Goal: Task Accomplishment & Management: Manage account settings

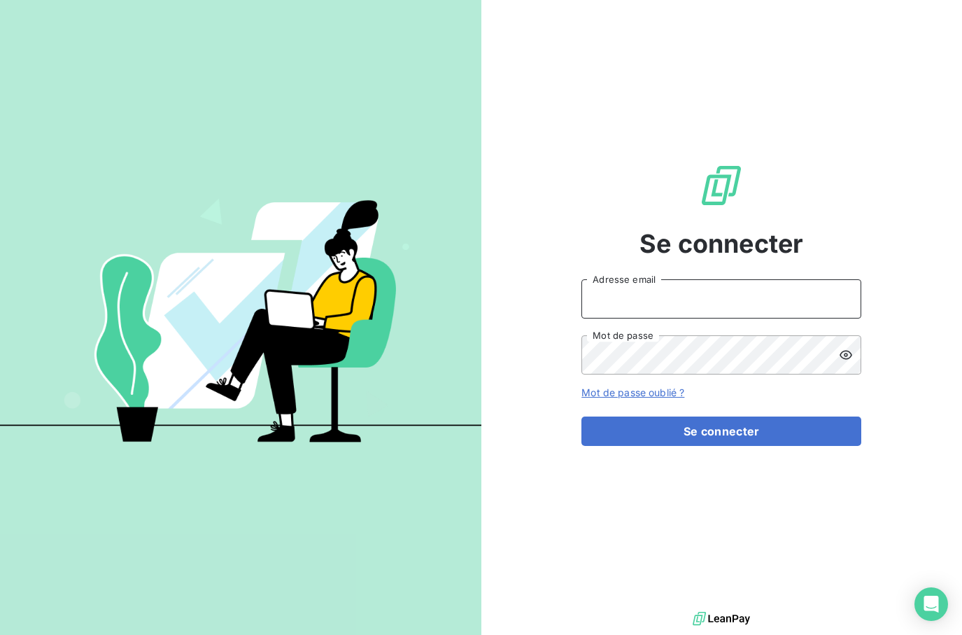
type input "[EMAIL_ADDRESS][DOMAIN_NAME]"
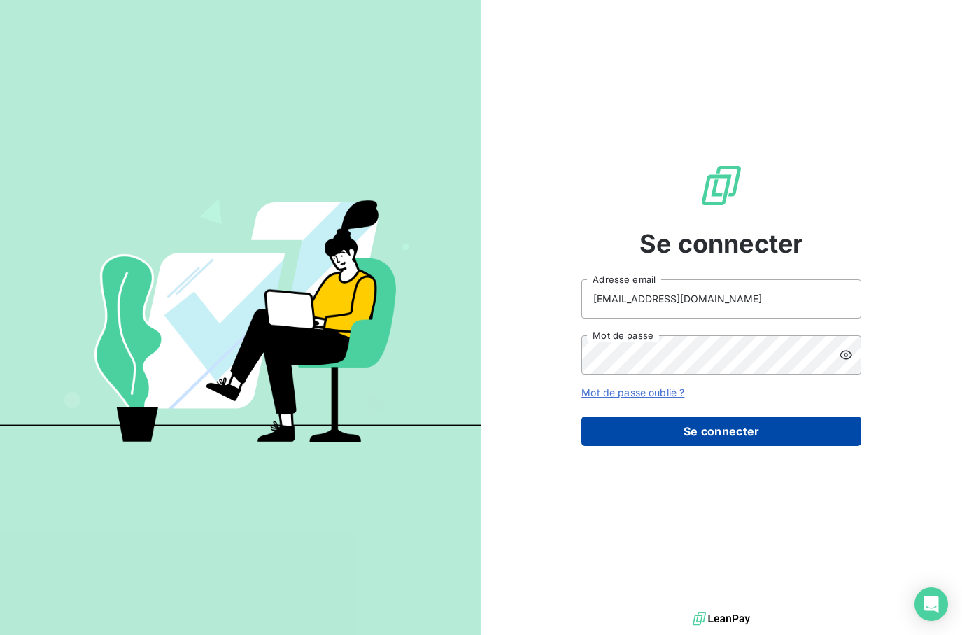
click at [705, 430] on button "Se connecter" at bounding box center [721, 430] width 280 height 29
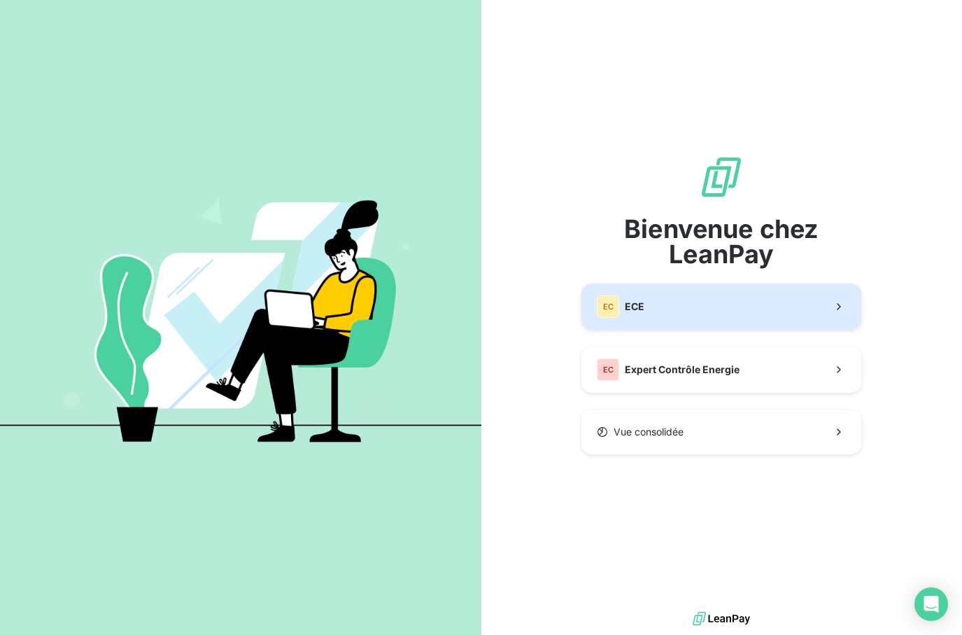
click at [689, 306] on button "EC ECE" at bounding box center [721, 306] width 280 height 46
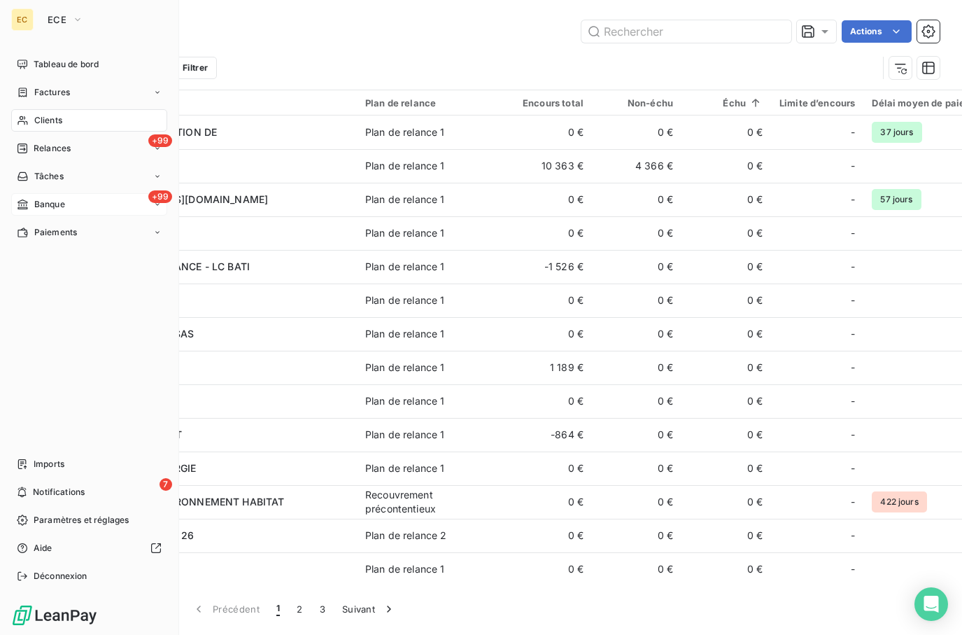
click at [71, 200] on div "+99 Banque" at bounding box center [89, 204] width 156 height 22
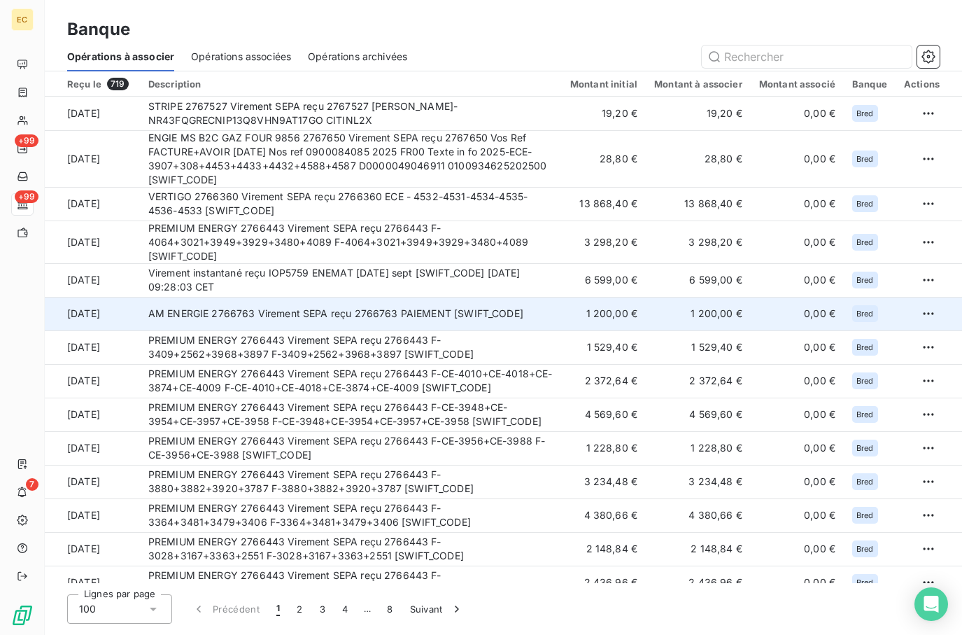
click at [320, 316] on td "AM ENERGIE 2766763 Virement SEPA reçu 2766763 PAIEMENT [SWIFT_CODE]" at bounding box center [351, 314] width 422 height 34
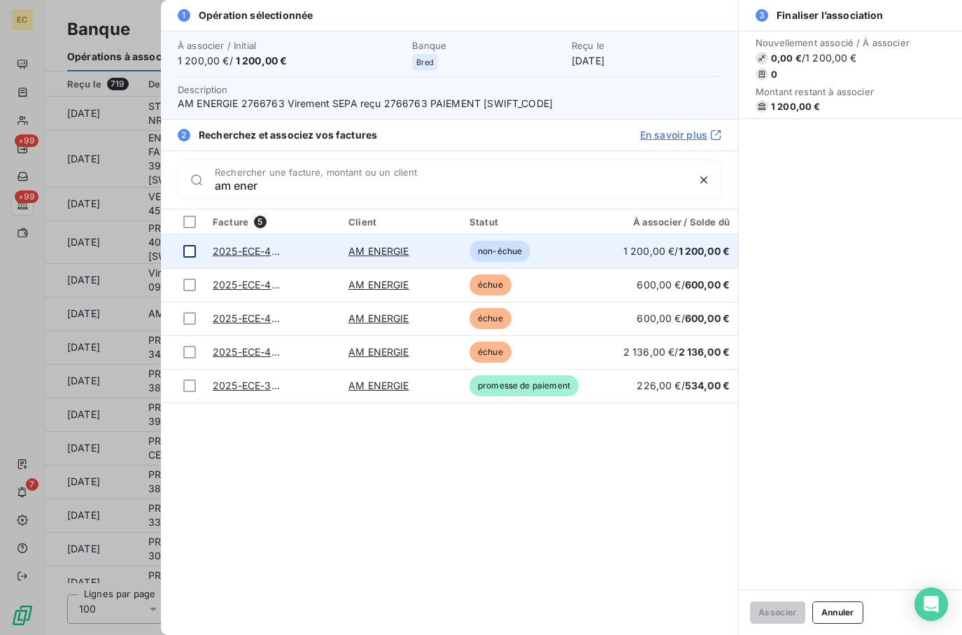
type input "am ener"
click at [188, 252] on div at bounding box center [189, 251] width 13 height 13
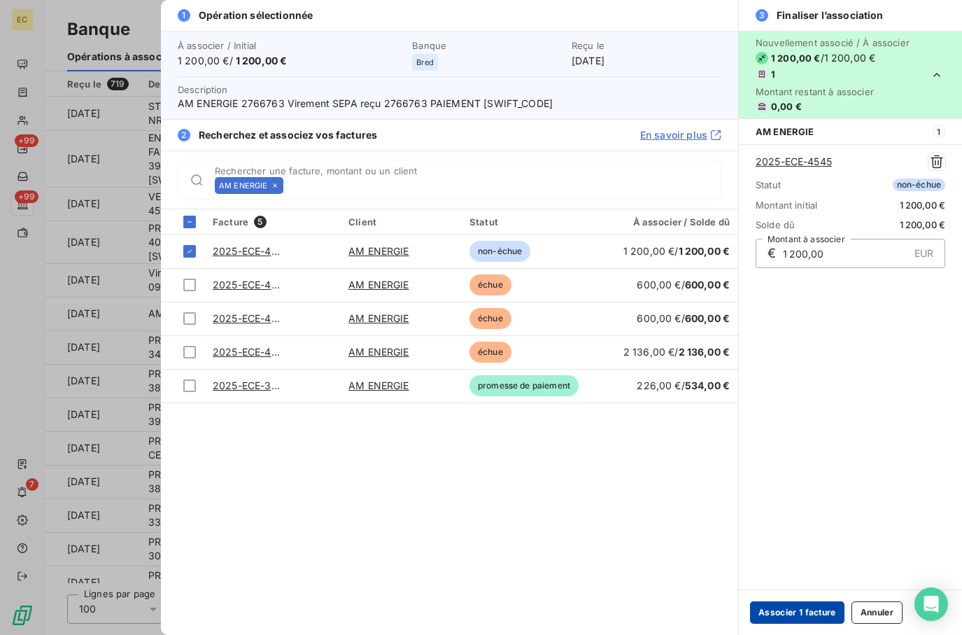
click at [791, 611] on button "Associer 1 facture" at bounding box center [797, 612] width 94 height 22
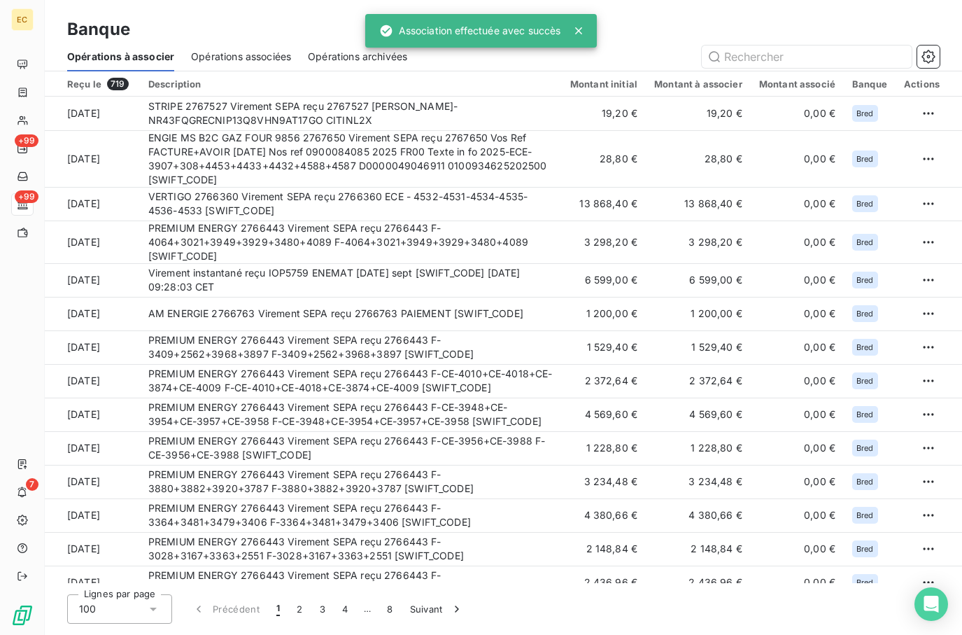
click at [229, 55] on span "Opérations associées" at bounding box center [241, 57] width 100 height 14
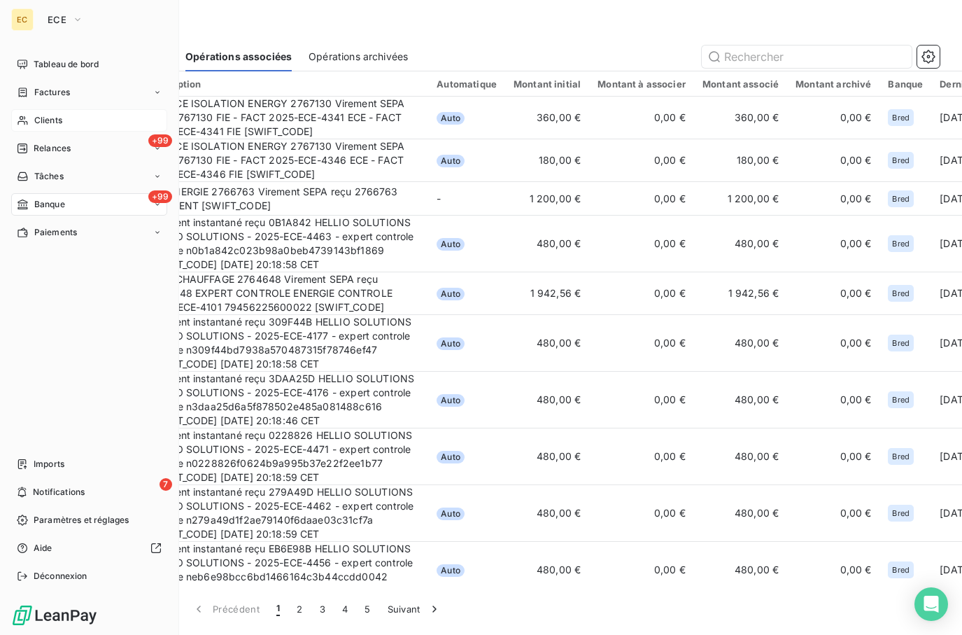
click at [55, 113] on div "Clients" at bounding box center [89, 120] width 156 height 22
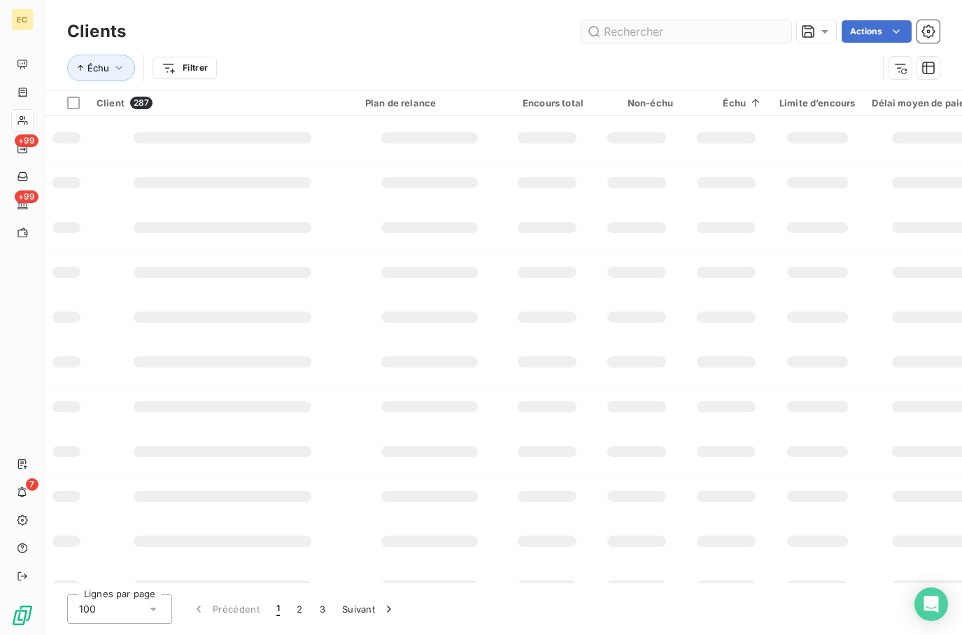
click at [752, 55] on div "Échu Filtrer" at bounding box center [472, 68] width 810 height 27
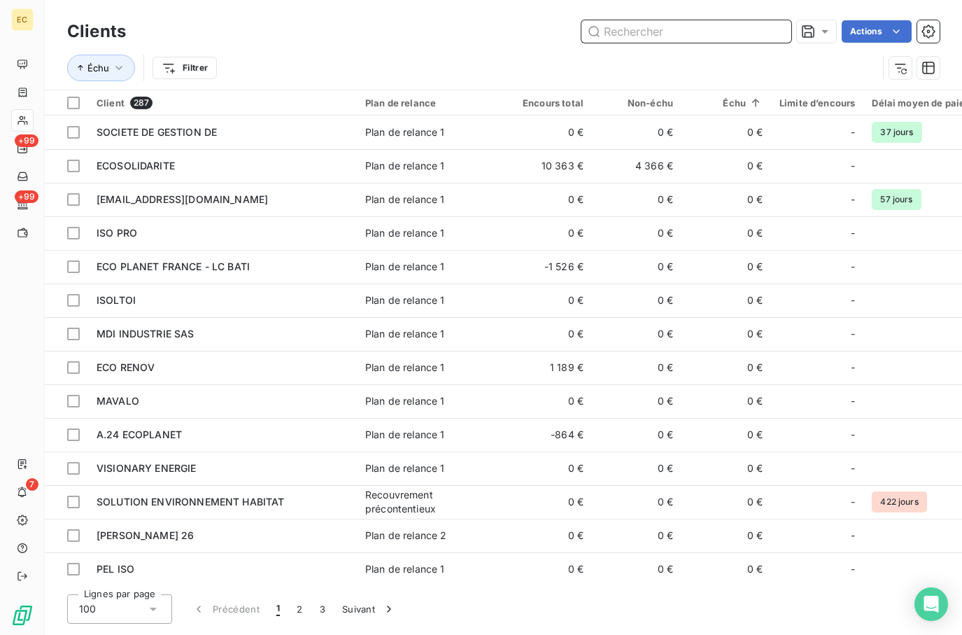
click at [647, 26] on input "text" at bounding box center [686, 31] width 210 height 22
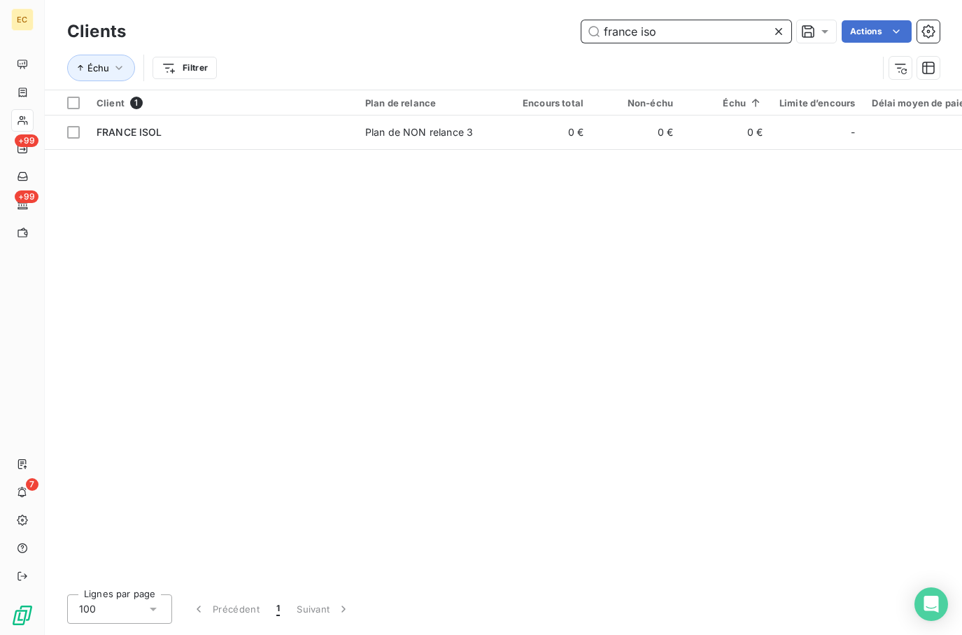
type input "france iso"
drag, startPoint x: 778, startPoint y: 32, endPoint x: 686, endPoint y: 32, distance: 92.4
click at [777, 32] on icon at bounding box center [778, 31] width 7 height 7
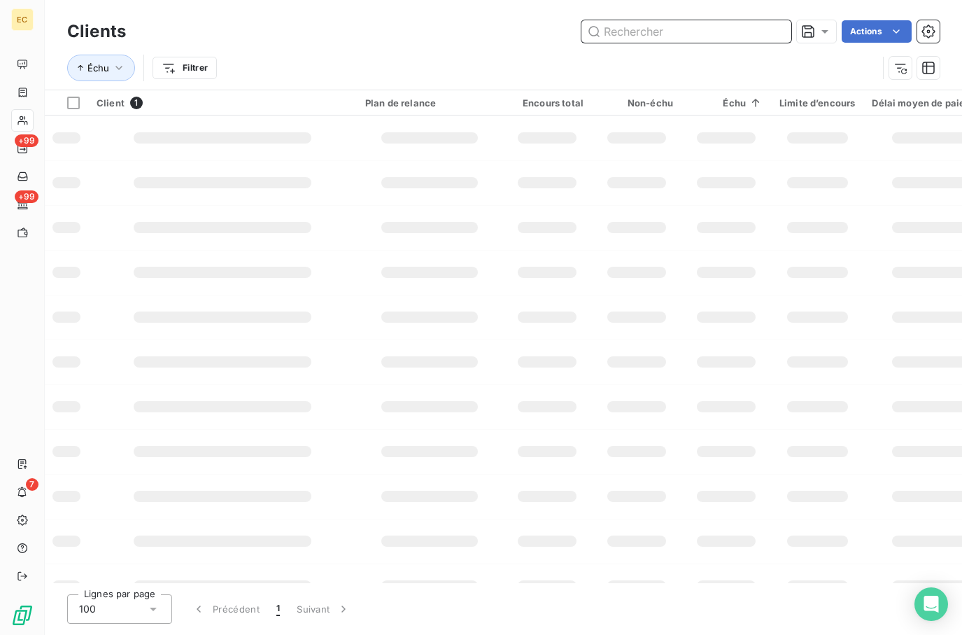
click at [682, 32] on input "text" at bounding box center [686, 31] width 210 height 22
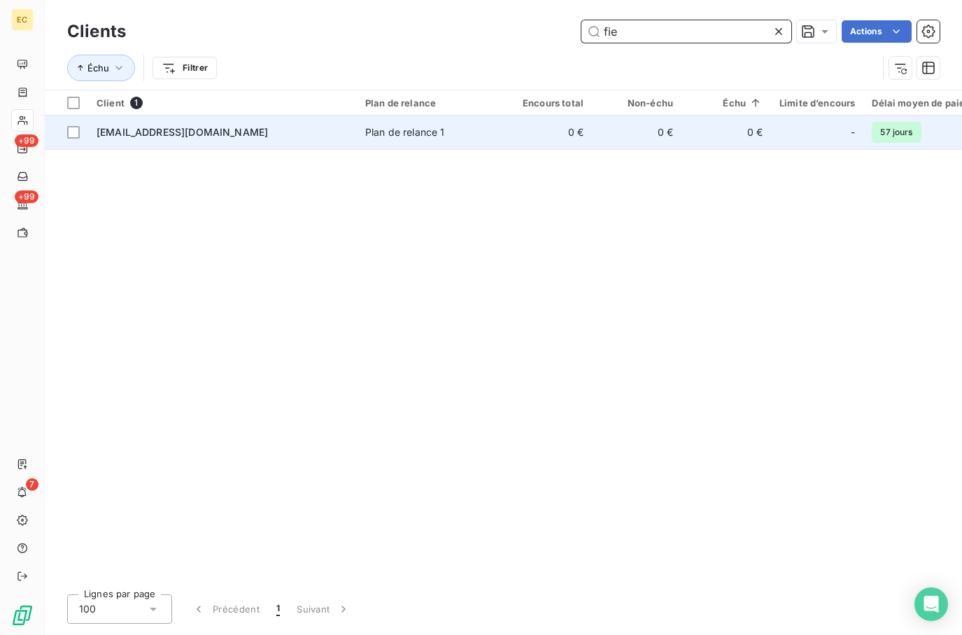
type input "fie"
click at [274, 145] on td "[EMAIL_ADDRESS][DOMAIN_NAME]" at bounding box center [222, 132] width 269 height 34
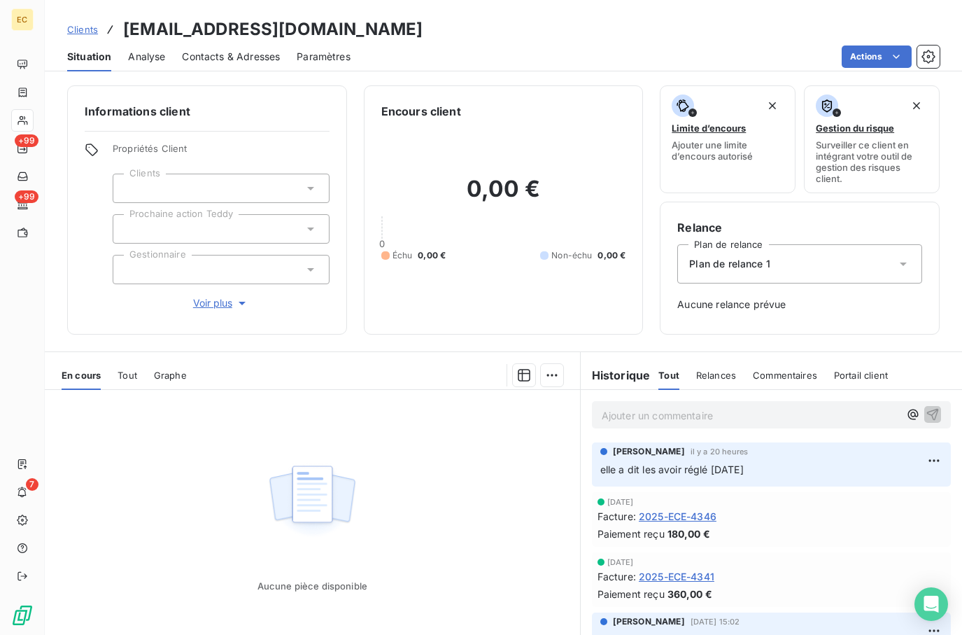
click at [84, 29] on span "Clients" at bounding box center [82, 29] width 31 height 11
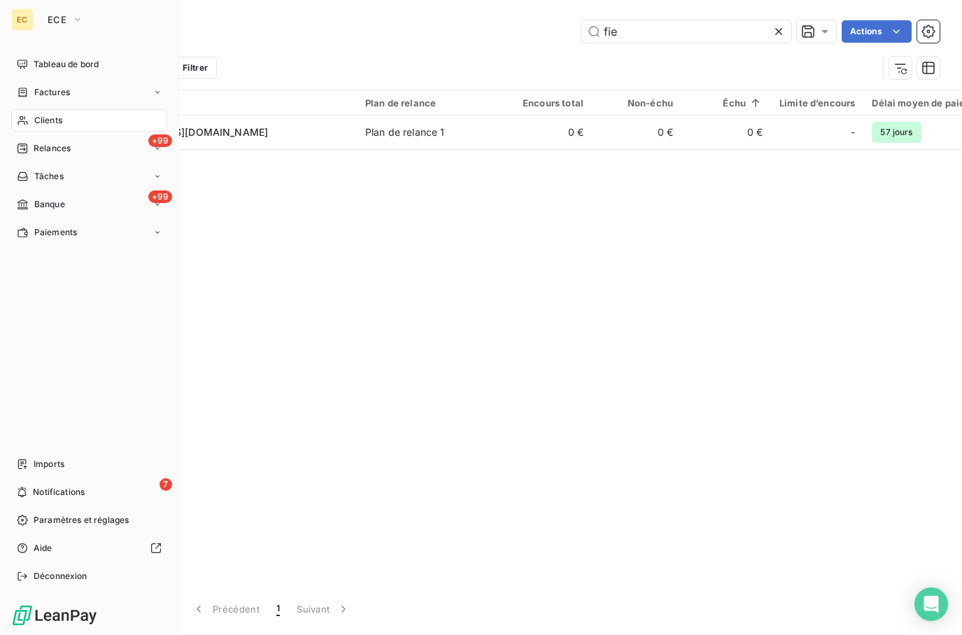
drag, startPoint x: 62, startPoint y: 493, endPoint x: 162, endPoint y: 440, distance: 113.6
click at [62, 493] on span "Notifications" at bounding box center [59, 492] width 52 height 13
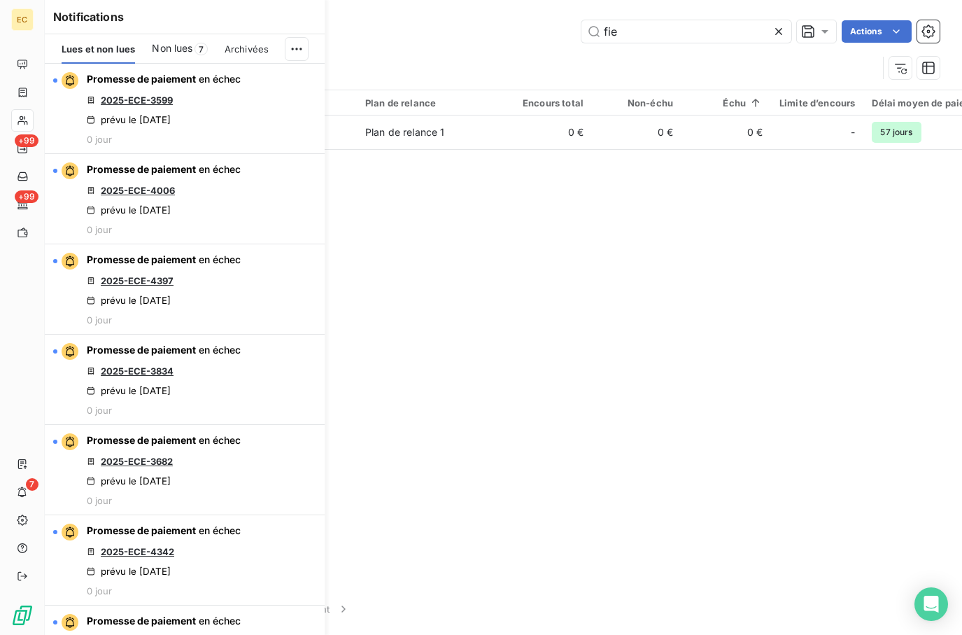
click at [470, 276] on div "Client 1 Plan de relance Encours total Non-échu Échu Limite d’encours Délai moy…" at bounding box center [503, 336] width 917 height 493
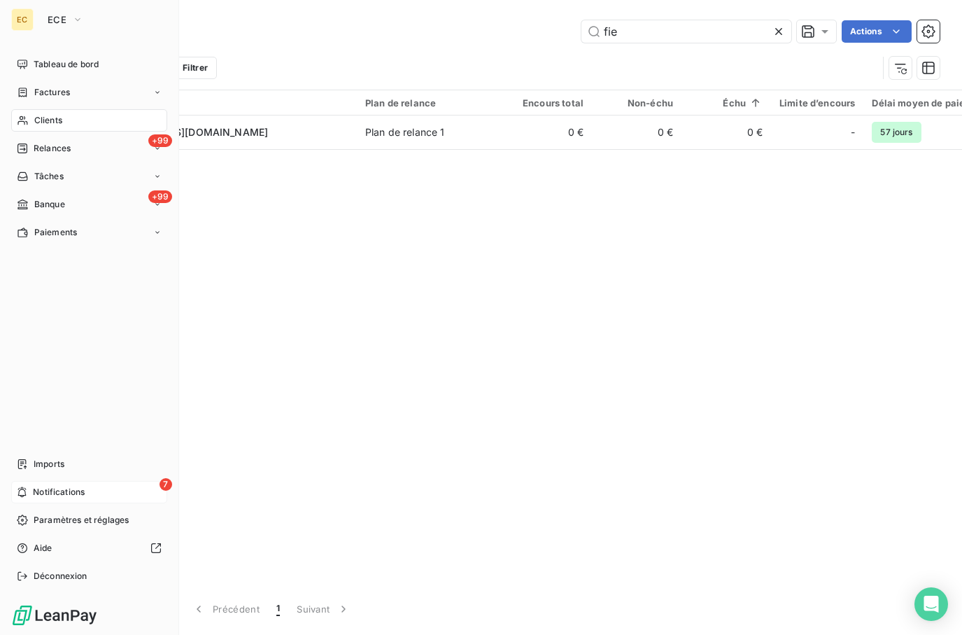
drag, startPoint x: 29, startPoint y: 493, endPoint x: 75, endPoint y: 476, distance: 48.2
click at [29, 493] on div "7 Notifications" at bounding box center [89, 492] width 156 height 22
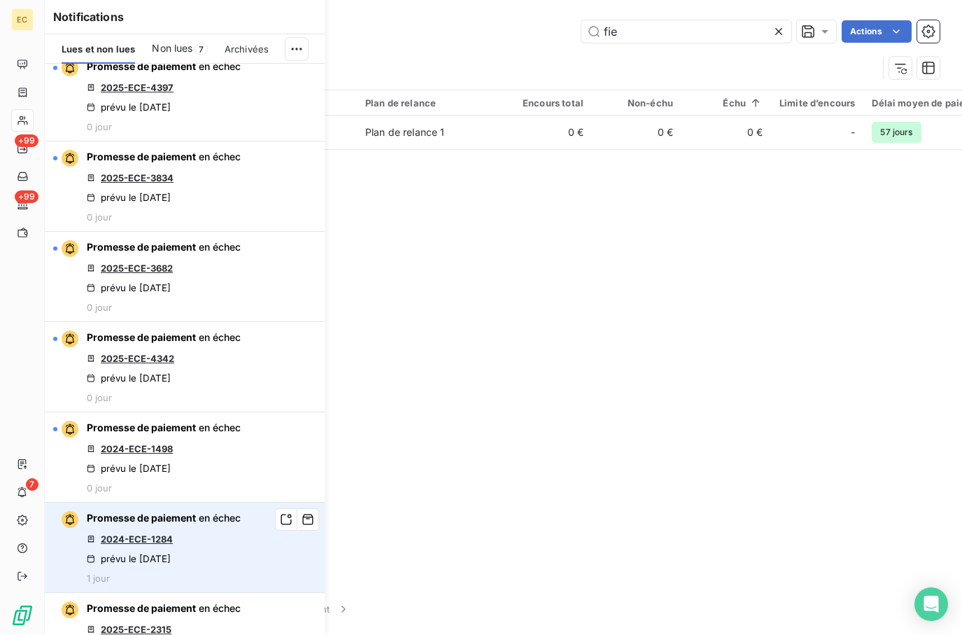
scroll to position [280, 0]
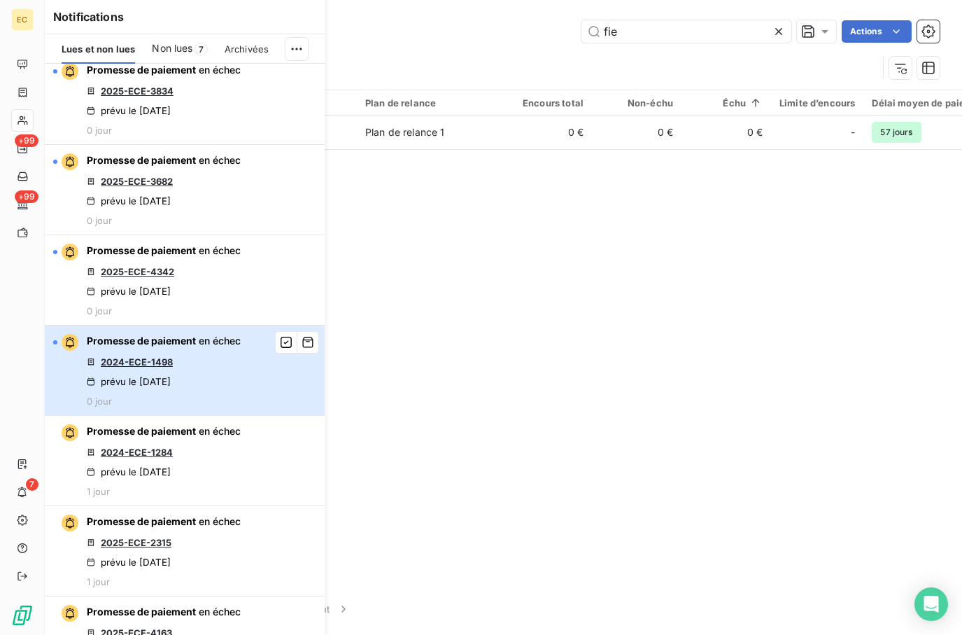
click at [192, 351] on div "Promesse de paiement en échec 2024-ECE-1498 prévu le [DATE] 0 jour" at bounding box center [164, 370] width 154 height 73
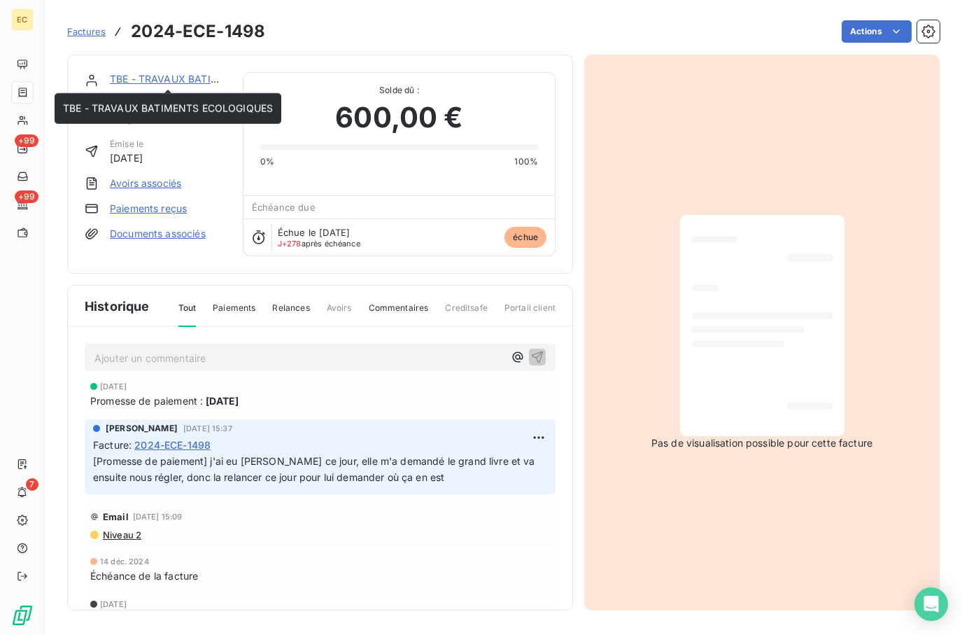
click at [164, 75] on link "TBE - TRAVAUX BATIMENTS ECOLOGIQUES" at bounding box center [215, 79] width 210 height 12
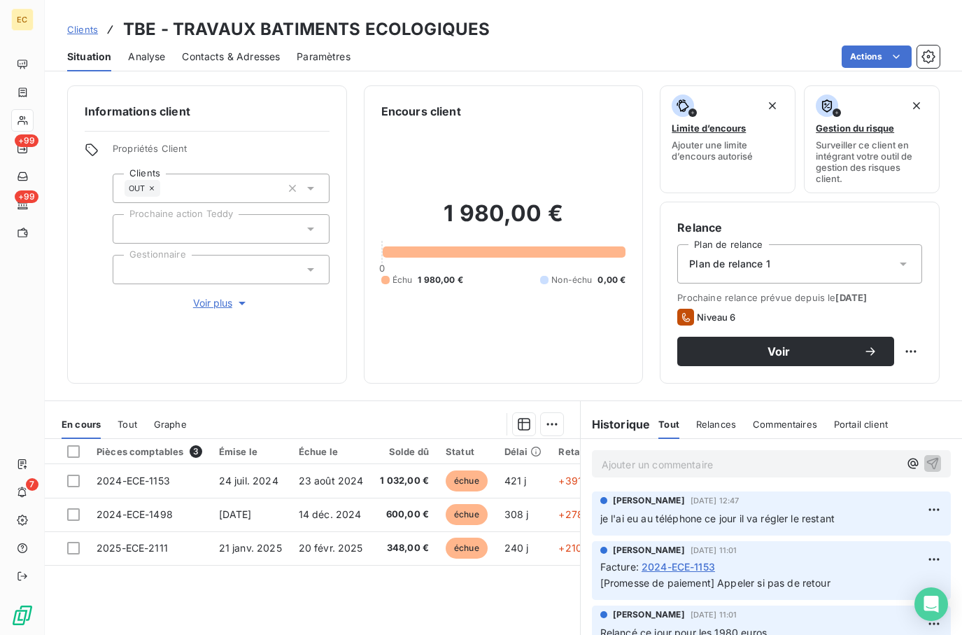
scroll to position [70, 0]
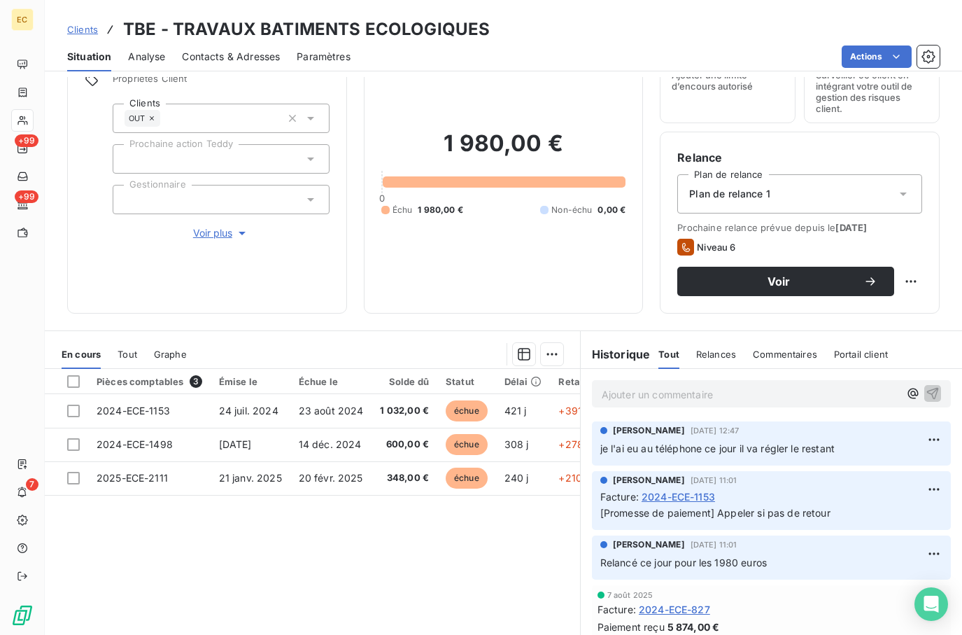
click at [733, 394] on p "Ajouter un commentaire ﻿" at bounding box center [750, 394] width 297 height 17
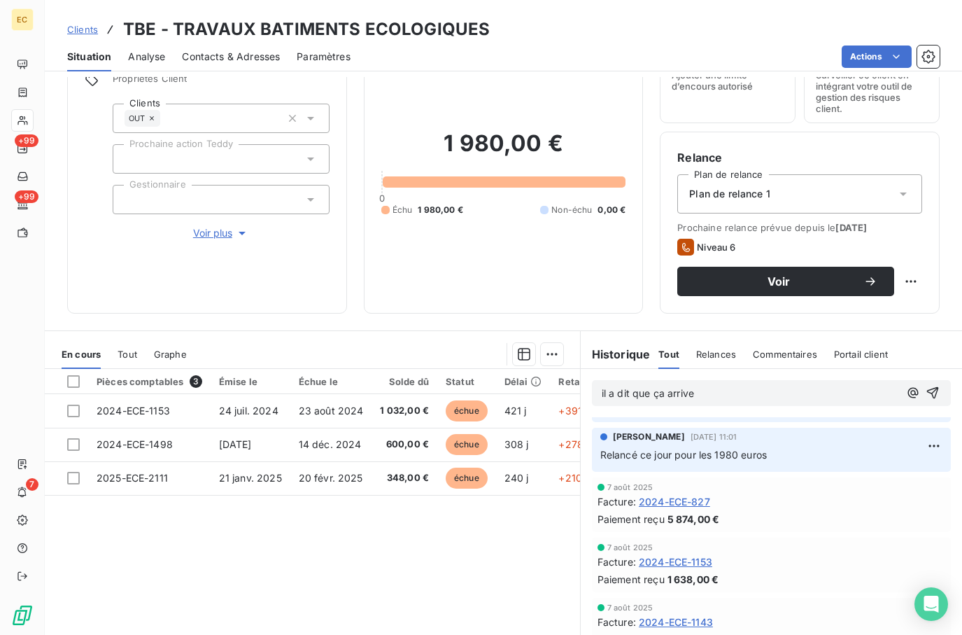
scroll to position [0, 0]
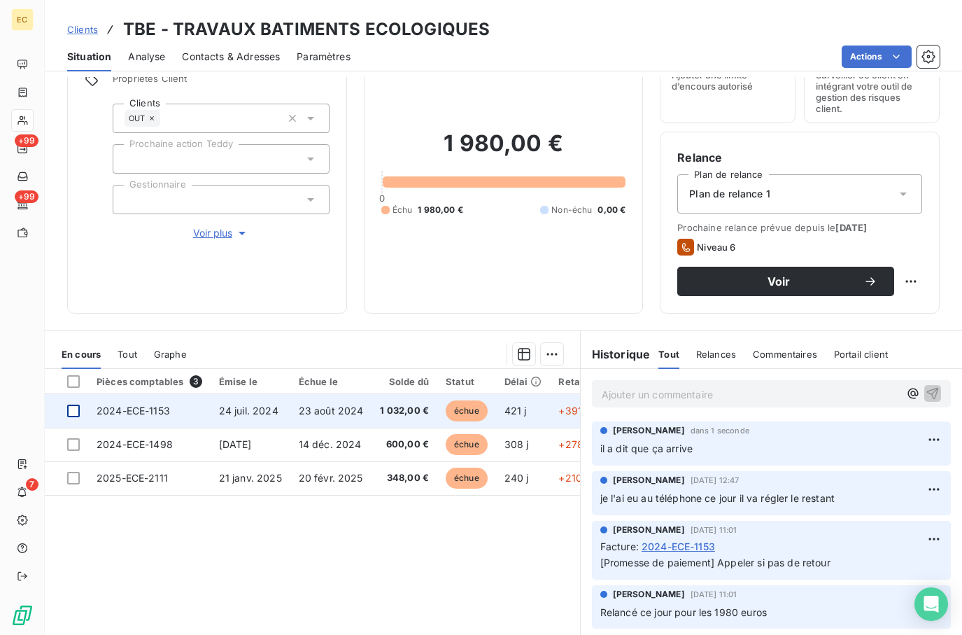
click at [72, 409] on div at bounding box center [73, 410] width 13 height 13
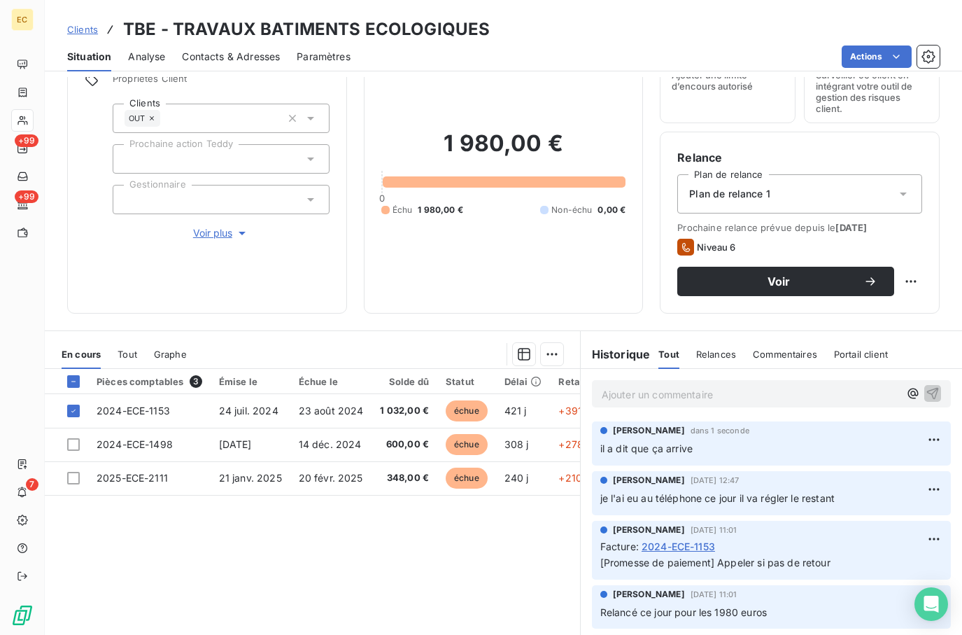
click at [544, 353] on html "EC +99 +99 7 Clients TBE - TRAVAUX BATIMENTS ECOLOGIQUES Situation Analyse Cont…" at bounding box center [481, 317] width 962 height 635
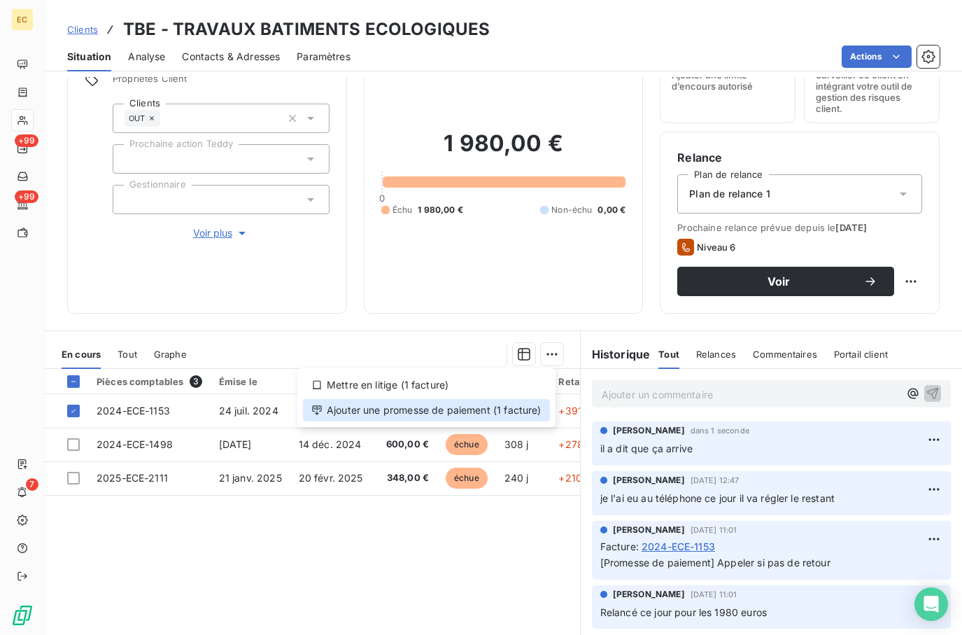
drag, startPoint x: 509, startPoint y: 407, endPoint x: 490, endPoint y: 416, distance: 21.3
click at [509, 408] on div "Ajouter une promesse de paiement (1 facture)" at bounding box center [426, 410] width 247 height 22
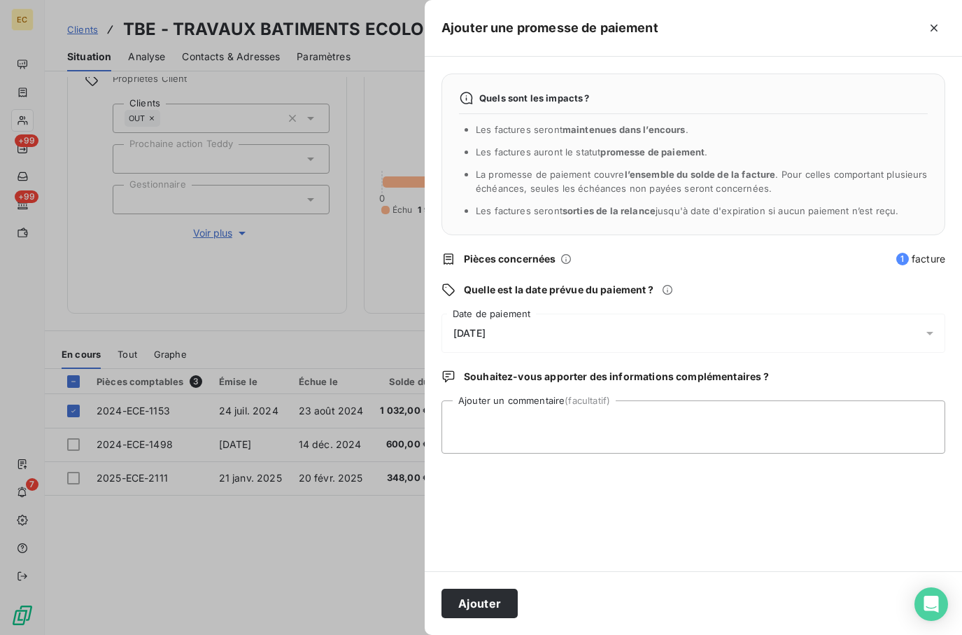
click at [486, 331] on span "[DATE]" at bounding box center [469, 332] width 32 height 11
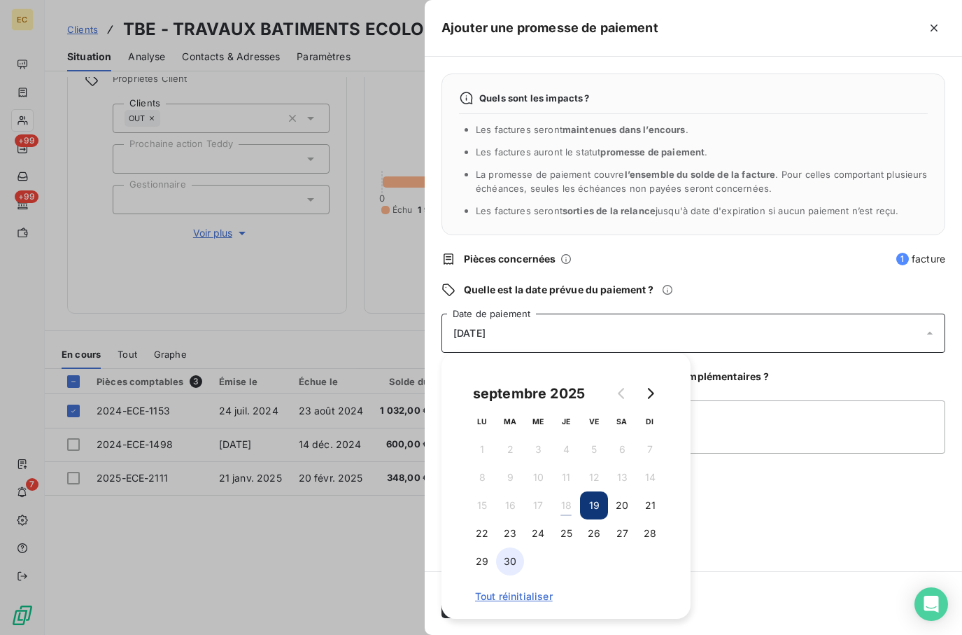
click at [509, 560] on button "30" at bounding box center [510, 561] width 28 height 28
click at [653, 390] on icon "Go to next month" at bounding box center [649, 393] width 11 height 11
click at [565, 448] on button "2" at bounding box center [566, 449] width 28 height 28
click at [744, 504] on div "Quels sont les impacts ? Les factures seront maintenues dans l’encours . Les fa…" at bounding box center [693, 314] width 537 height 514
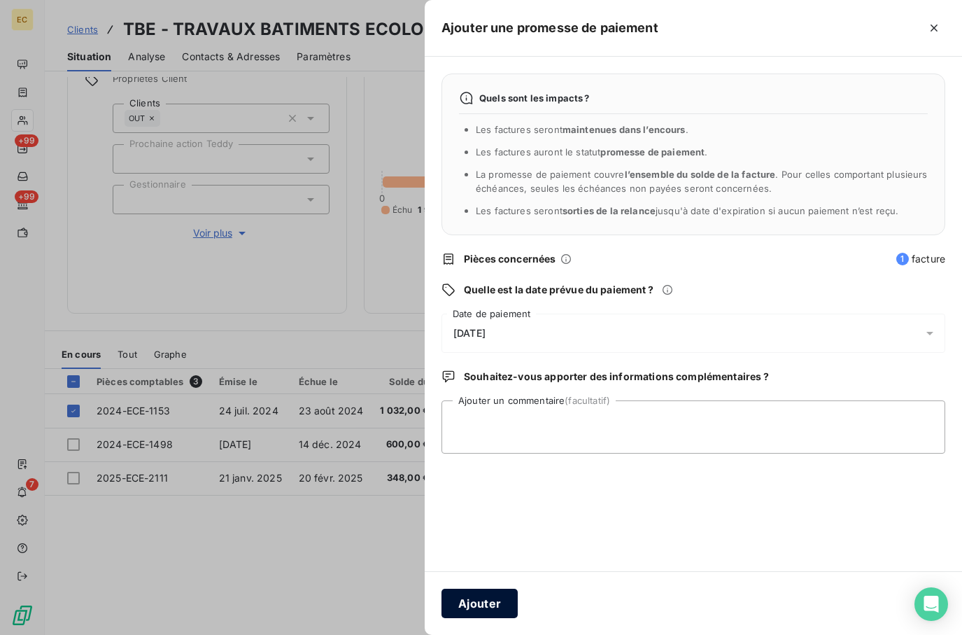
click at [472, 604] on button "Ajouter" at bounding box center [480, 602] width 76 height 29
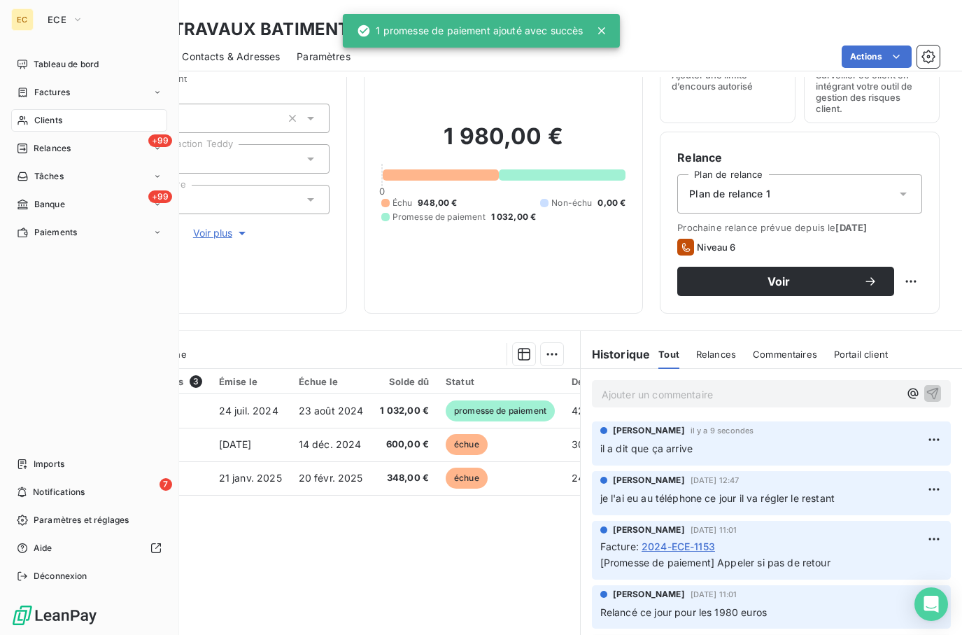
click at [39, 480] on nav "Imports 7 Notifications Paramètres et réglages Aide Déconnexion" at bounding box center [89, 520] width 156 height 134
drag, startPoint x: 27, startPoint y: 493, endPoint x: 139, endPoint y: 486, distance: 112.2
click at [28, 493] on div "7 Notifications" at bounding box center [89, 492] width 156 height 22
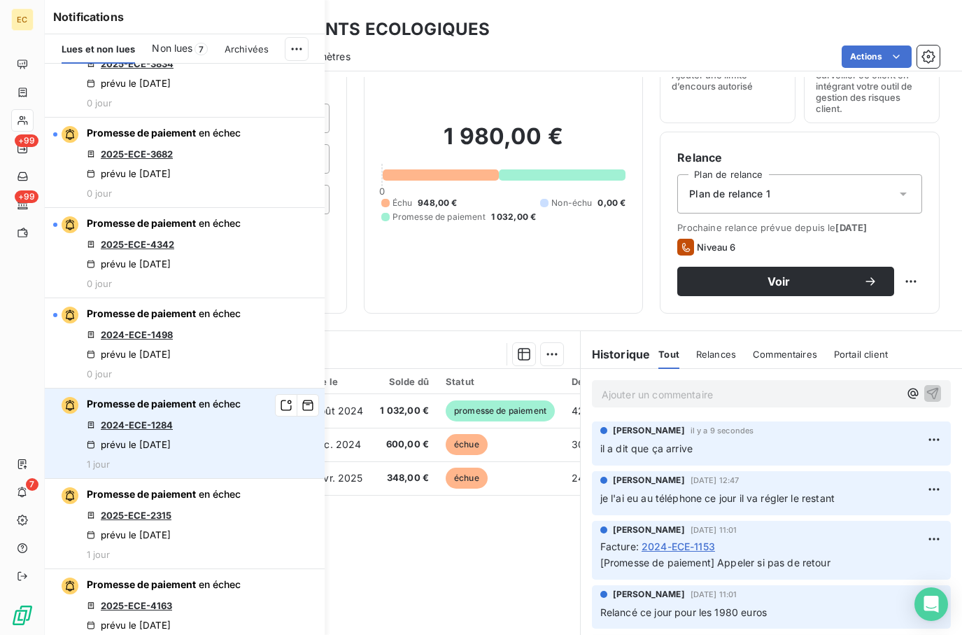
scroll to position [350, 0]
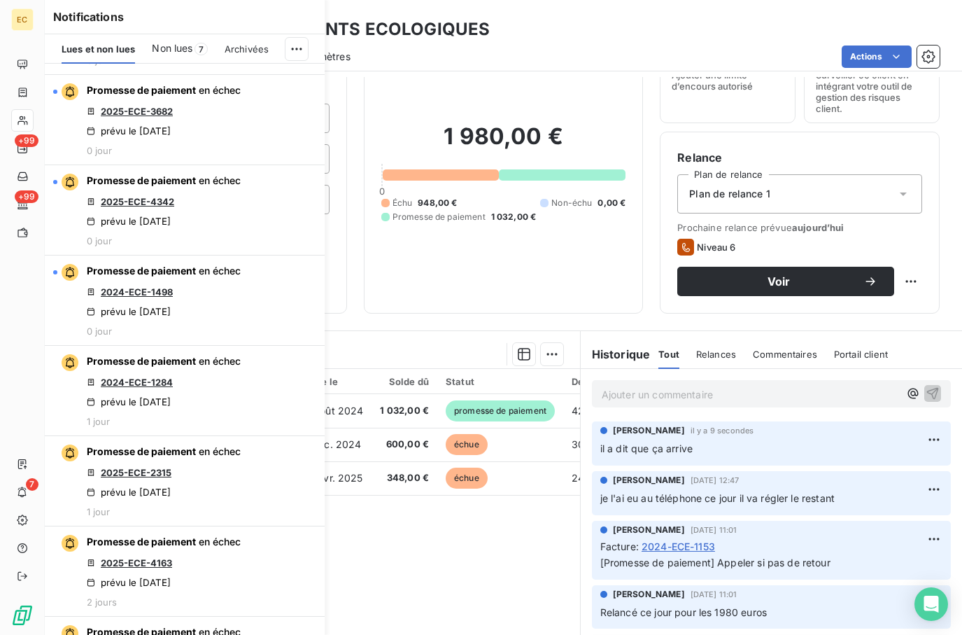
click at [400, 567] on div "Pièces comptables 3 Émise le Échue le Solde dû Statut Délai Retard 2024-ECE-115…" at bounding box center [312, 503] width 535 height 269
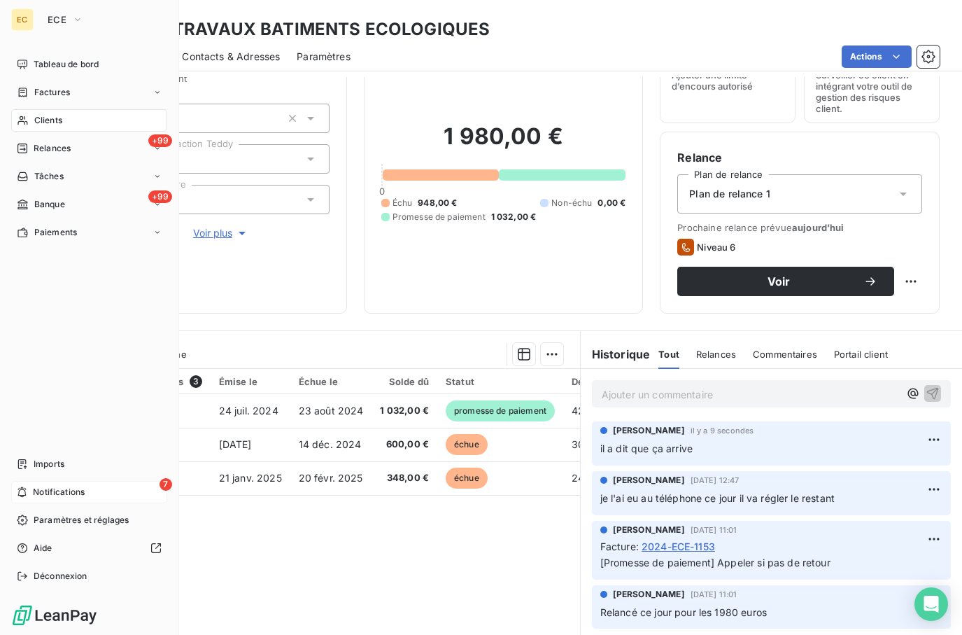
click at [79, 497] on span "Notifications" at bounding box center [59, 492] width 52 height 13
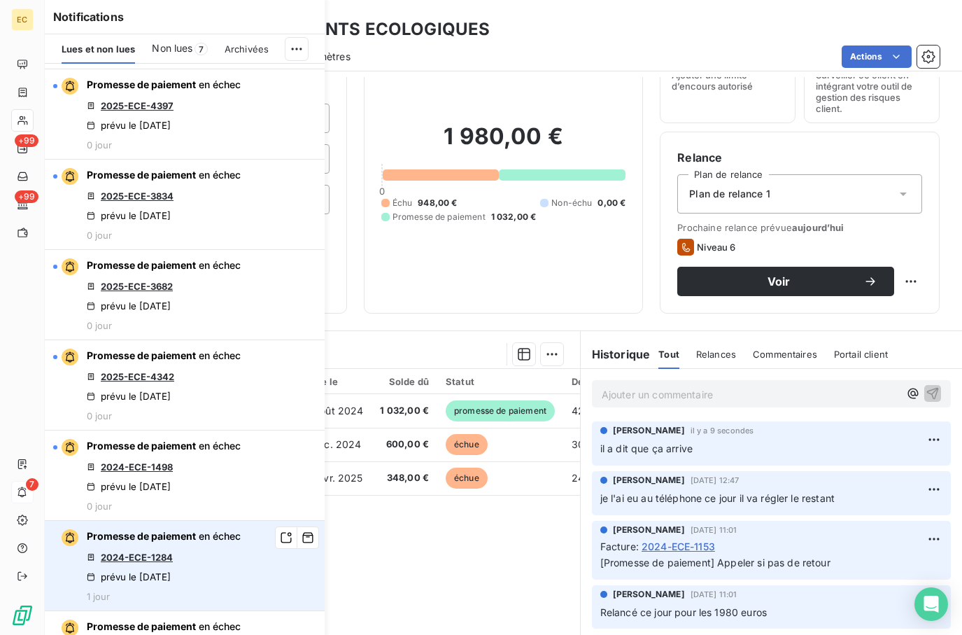
scroll to position [210, 0]
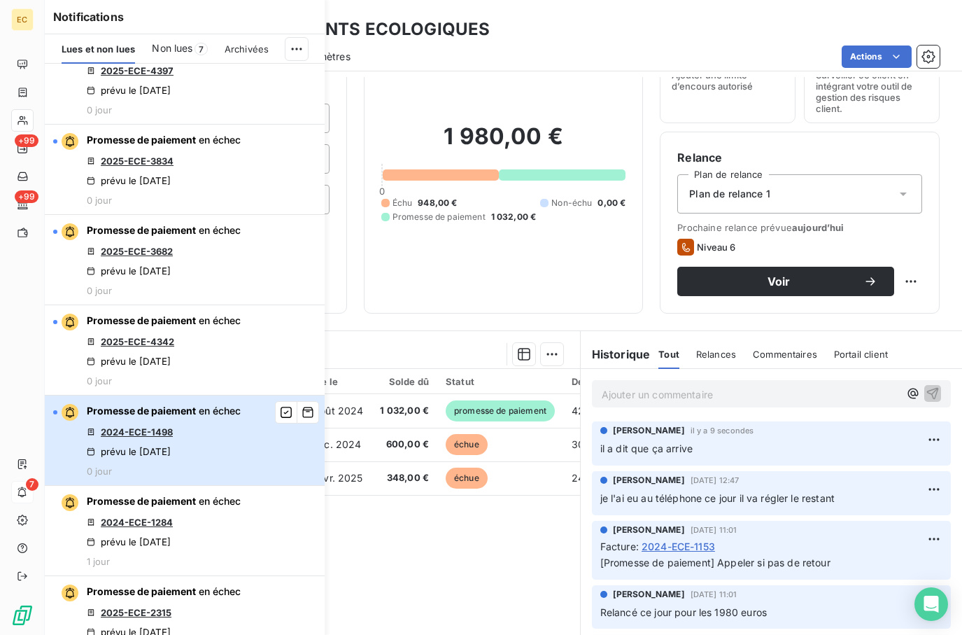
click at [154, 406] on span "Promesse de paiement" at bounding box center [141, 410] width 109 height 12
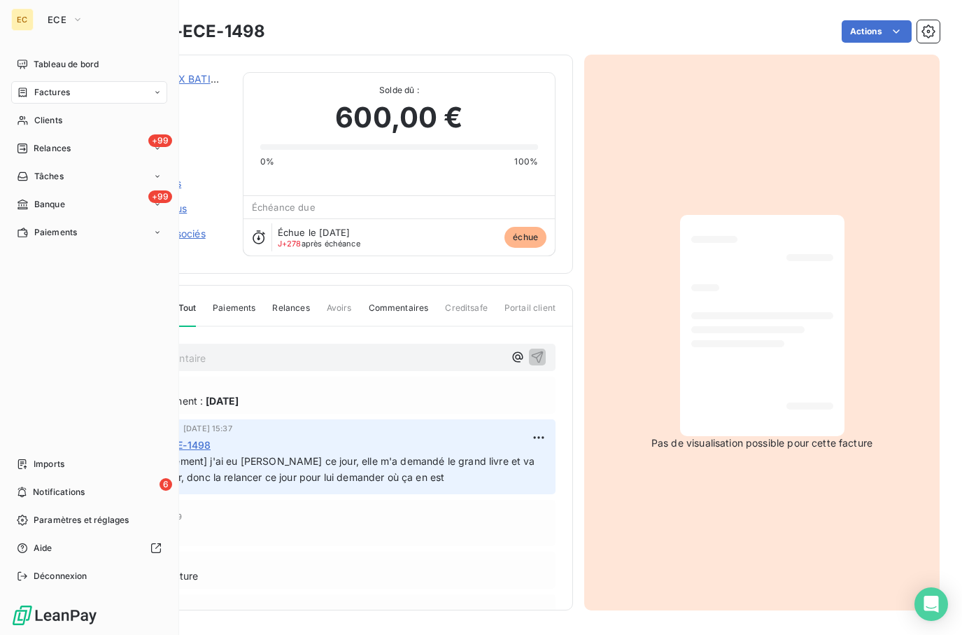
drag, startPoint x: 30, startPoint y: 486, endPoint x: 134, endPoint y: 475, distance: 104.9
click at [31, 486] on div "6 Notifications" at bounding box center [89, 492] width 156 height 22
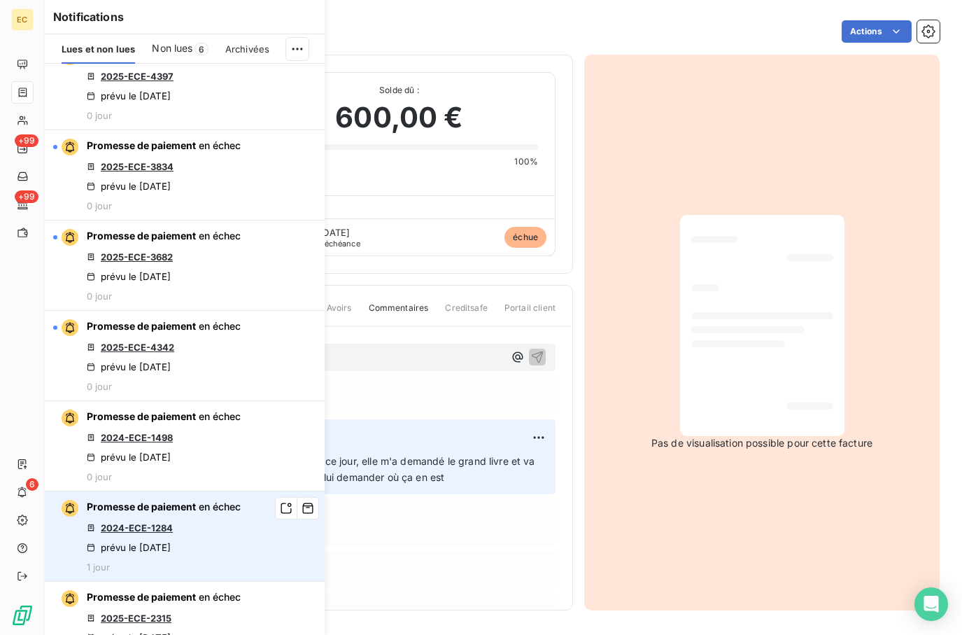
scroll to position [210, 0]
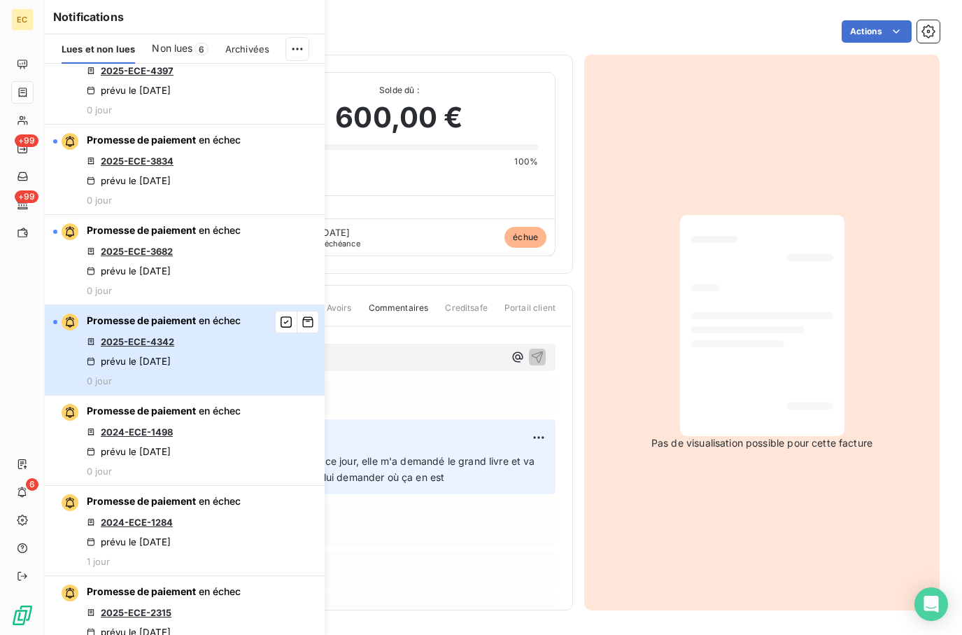
click at [171, 359] on div "prévu le [DATE]" at bounding box center [129, 360] width 84 height 11
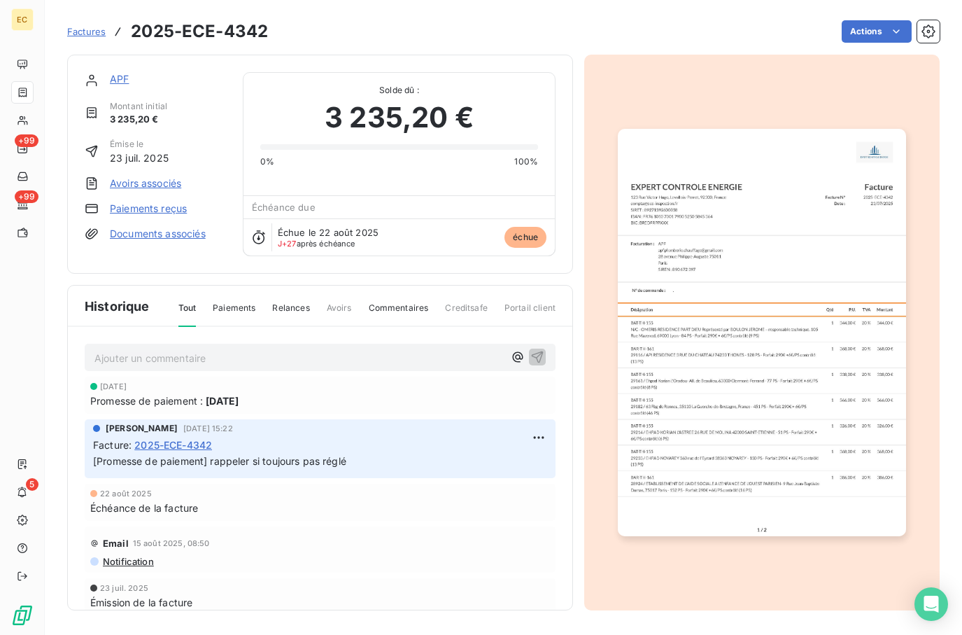
click at [122, 77] on link "APF" at bounding box center [119, 79] width 19 height 12
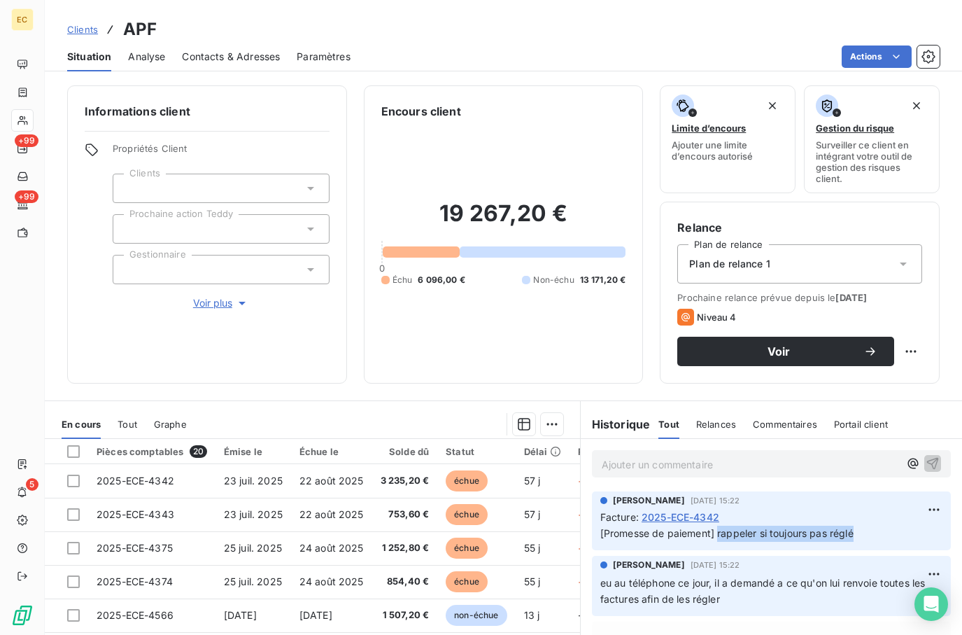
drag, startPoint x: 856, startPoint y: 533, endPoint x: 712, endPoint y: 533, distance: 144.1
click at [712, 533] on p "[Promesse de paiement] rappeler si toujours pas réglé" at bounding box center [771, 533] width 342 height 16
copy span "rappeler si toujours pas réglé"
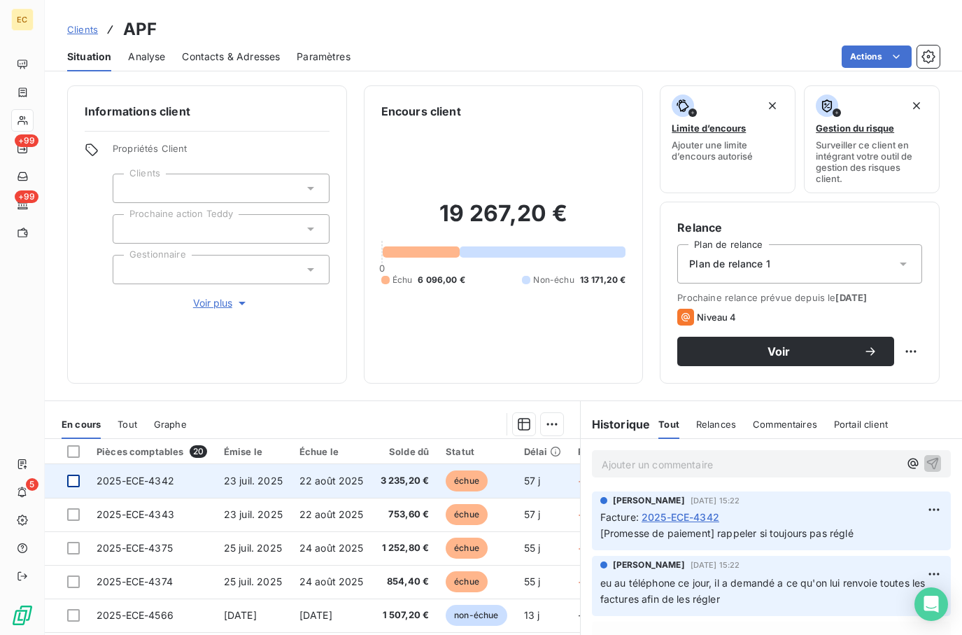
click at [69, 481] on div at bounding box center [73, 480] width 13 height 13
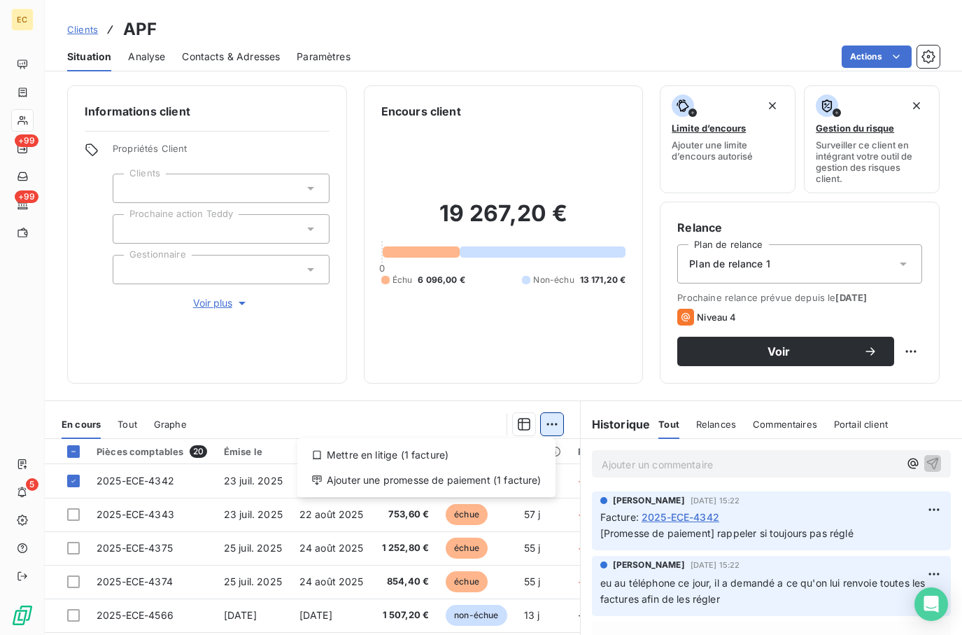
click at [544, 426] on html "EC +99 +99 5 Clients APF Situation Analyse Contacts & Adresses Paramètres Actio…" at bounding box center [481, 317] width 962 height 635
click at [439, 476] on div "Ajouter une promesse de paiement (1 facture)" at bounding box center [426, 480] width 247 height 22
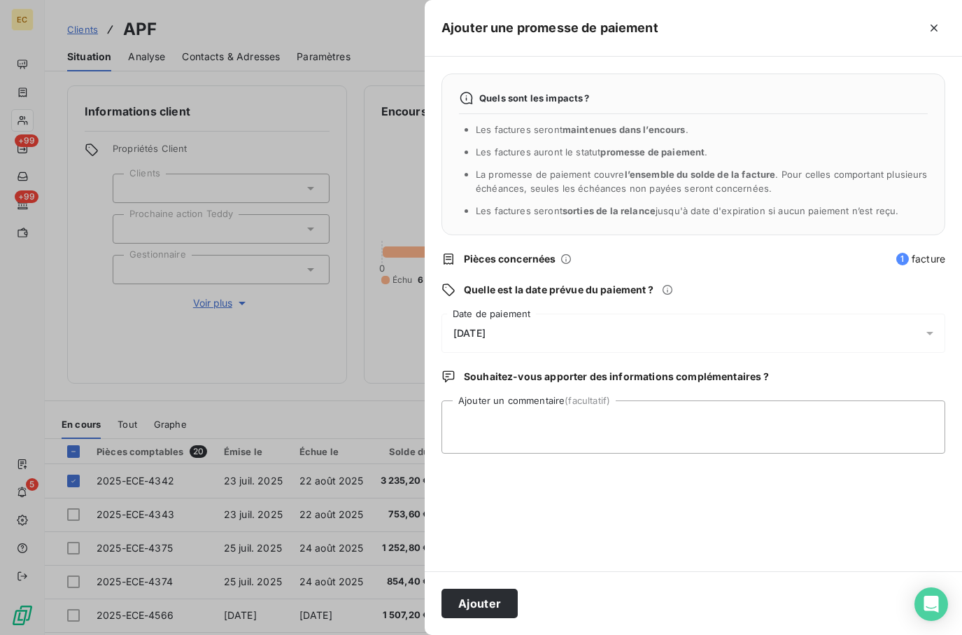
click at [509, 323] on div "[DATE]" at bounding box center [694, 332] width 504 height 39
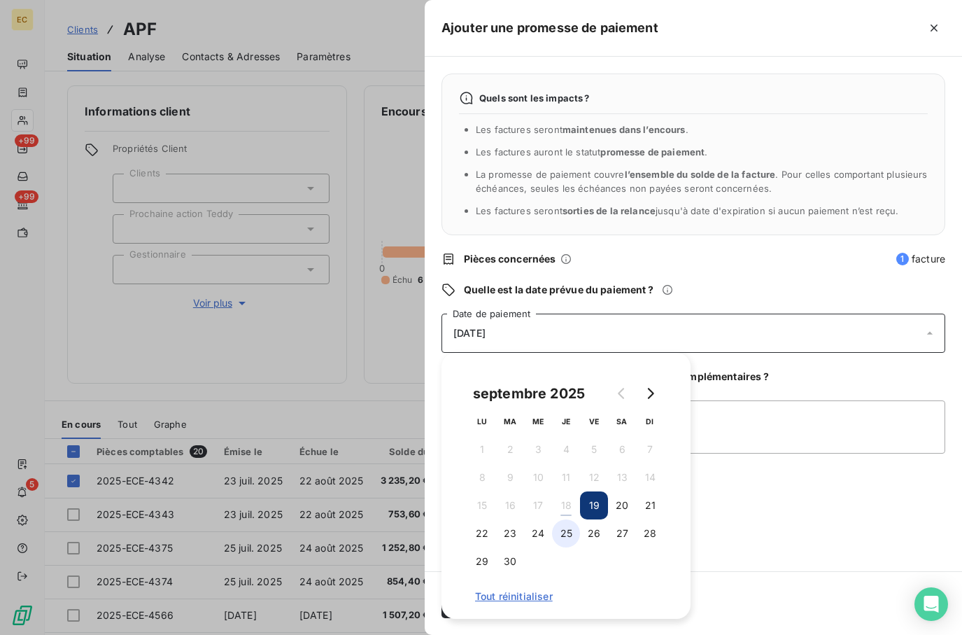
click at [565, 532] on button "25" at bounding box center [566, 533] width 28 height 28
click at [750, 405] on textarea "Ajouter un commentaire (facultatif)" at bounding box center [694, 426] width 504 height 53
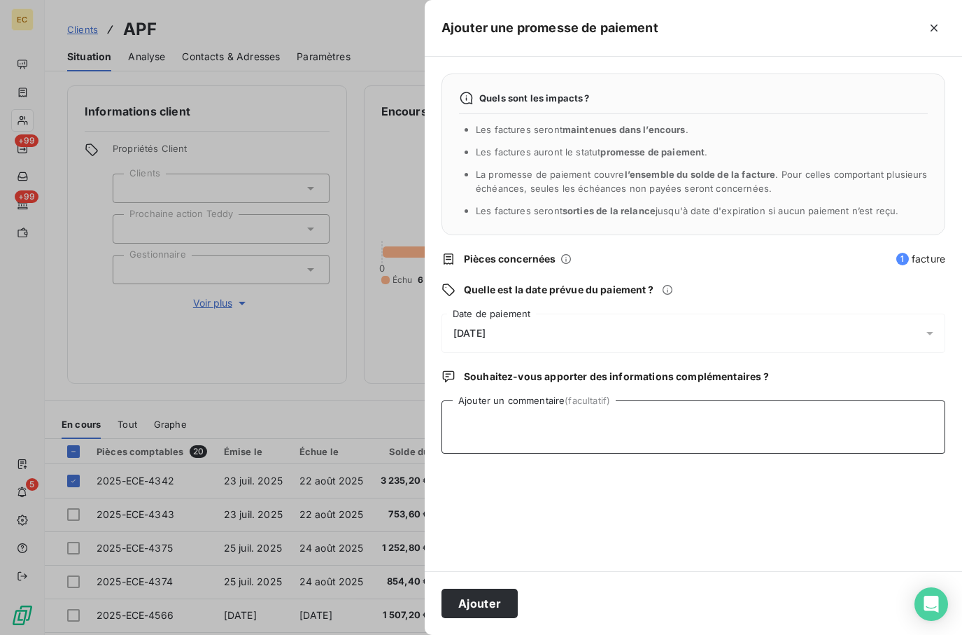
paste textarea "rappeler si toujours pas réglé"
type textarea "rappeler si toujours pas réglé"
click at [477, 606] on button "Ajouter" at bounding box center [480, 602] width 76 height 29
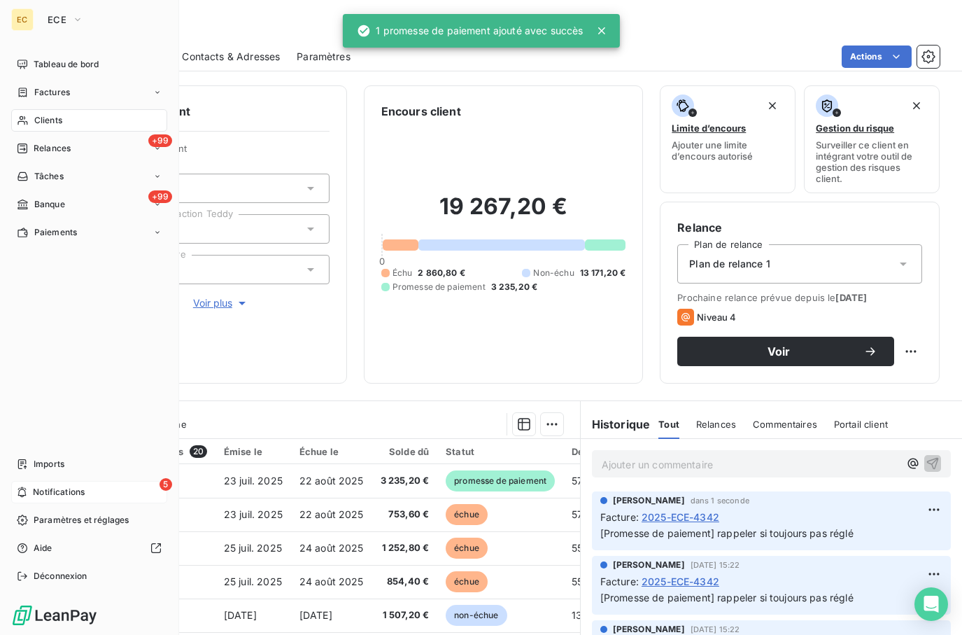
click at [78, 497] on span "Notifications" at bounding box center [59, 492] width 52 height 13
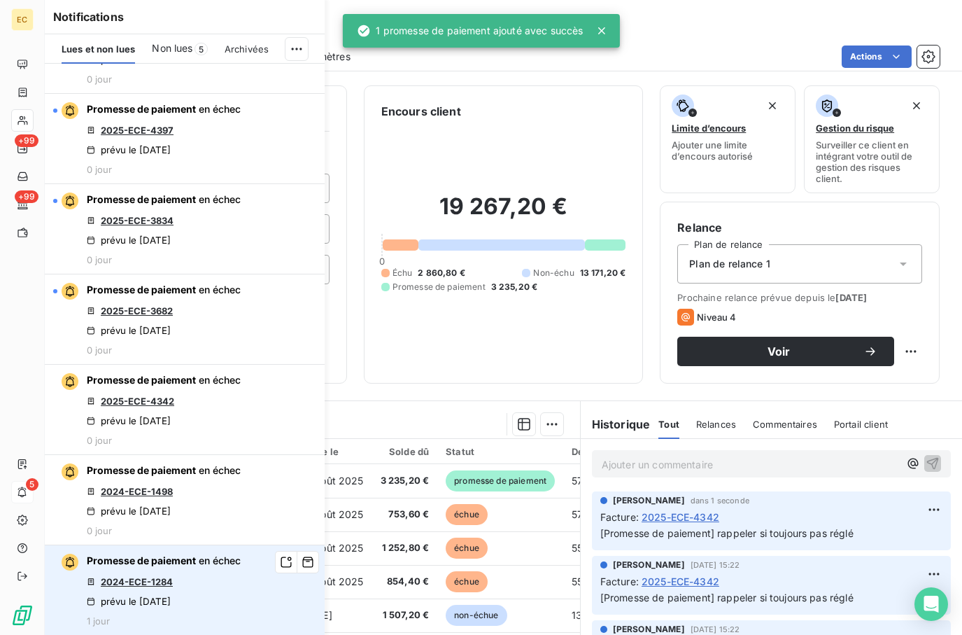
scroll to position [210, 0]
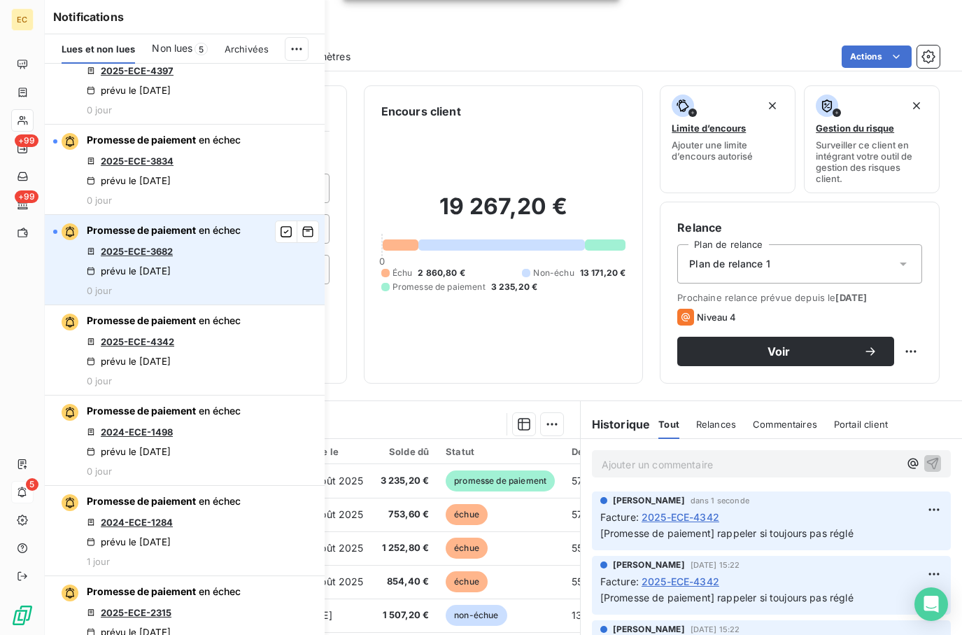
click at [148, 256] on link "2025-ECE-3682" at bounding box center [137, 251] width 72 height 11
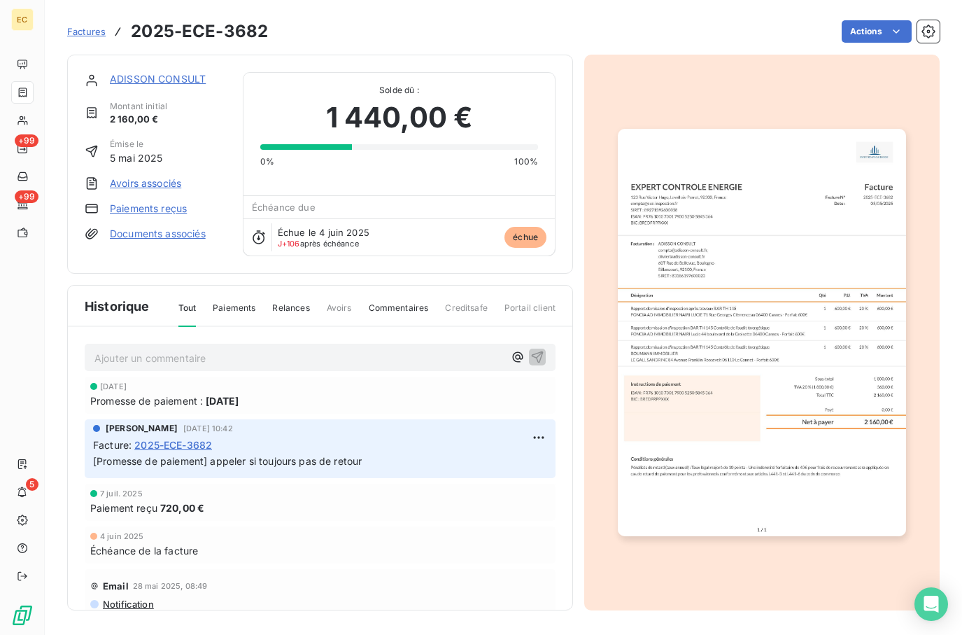
click at [165, 82] on link "ADISSON CONSULT" at bounding box center [158, 79] width 96 height 12
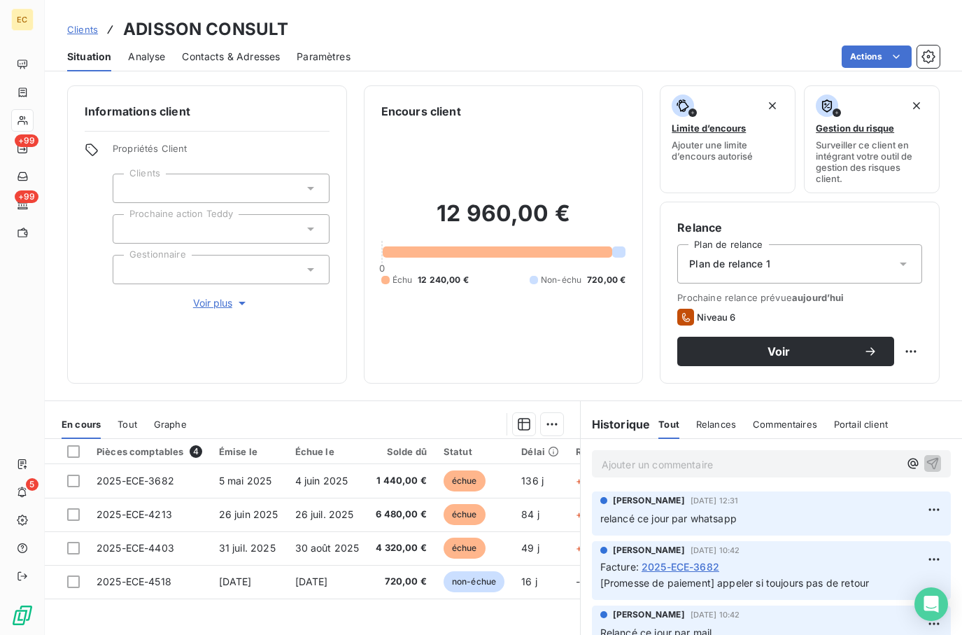
click at [679, 470] on p "Ajouter un commentaire ﻿" at bounding box center [750, 463] width 297 height 17
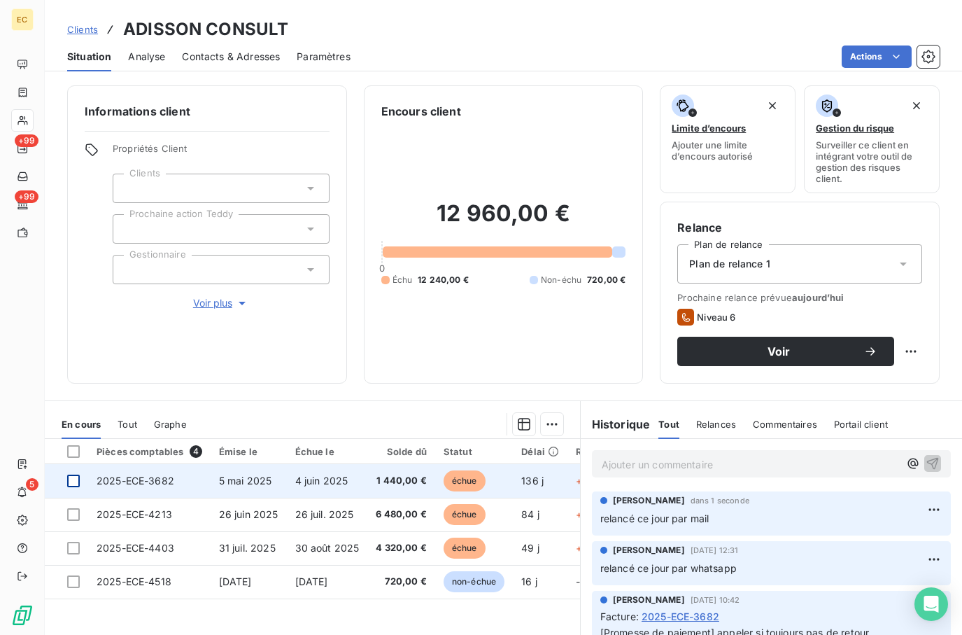
click at [76, 483] on div at bounding box center [73, 480] width 13 height 13
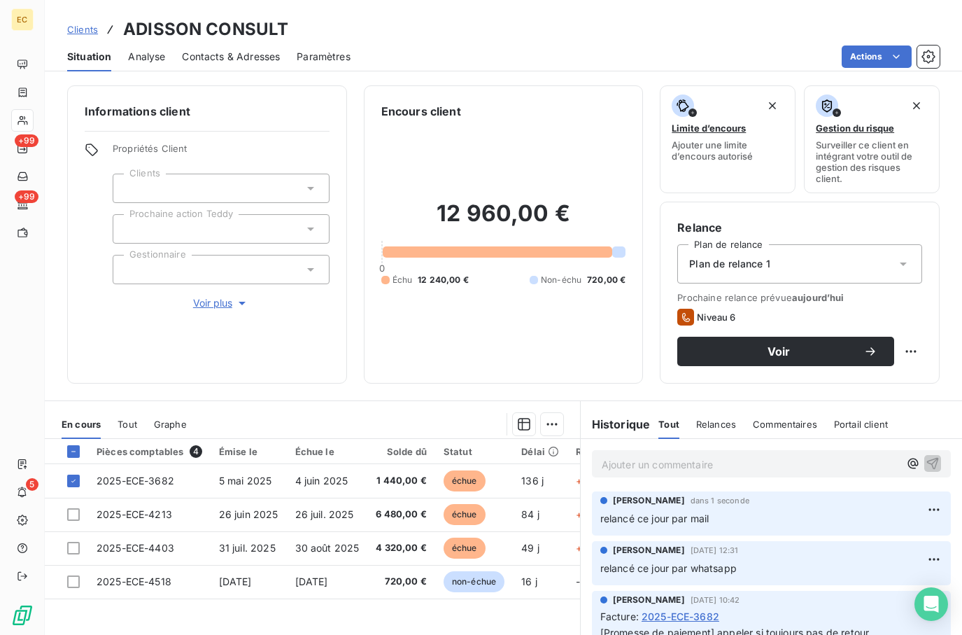
click at [549, 425] on html "EC +99 +99 5 Clients ADISSON CONSULT Situation Analyse Contacts & Adresses Para…" at bounding box center [481, 317] width 962 height 635
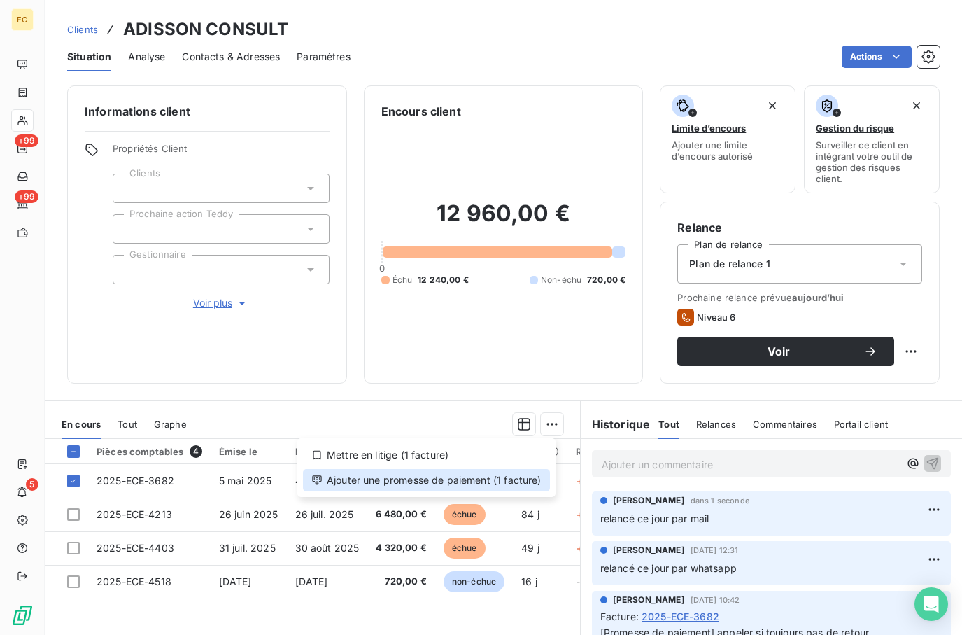
click at [490, 485] on div "Ajouter une promesse de paiement (1 facture)" at bounding box center [426, 480] width 247 height 22
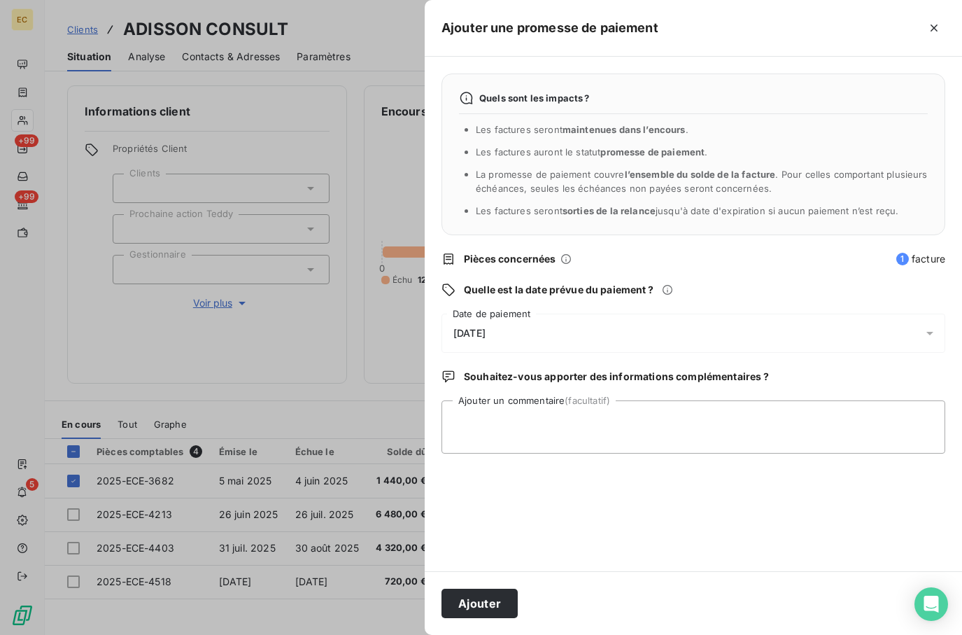
click at [486, 334] on span "[DATE]" at bounding box center [469, 332] width 32 height 11
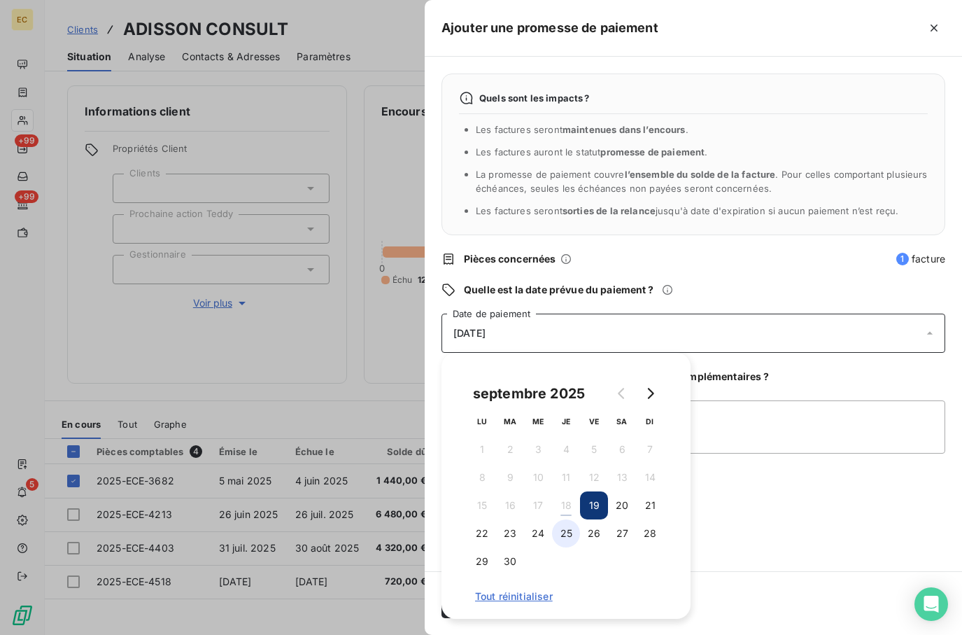
click at [569, 535] on button "25" at bounding box center [566, 533] width 28 height 28
click at [741, 528] on div "Quels sont les impacts ? Les factures seront maintenues dans l’encours . Les fa…" at bounding box center [693, 314] width 537 height 514
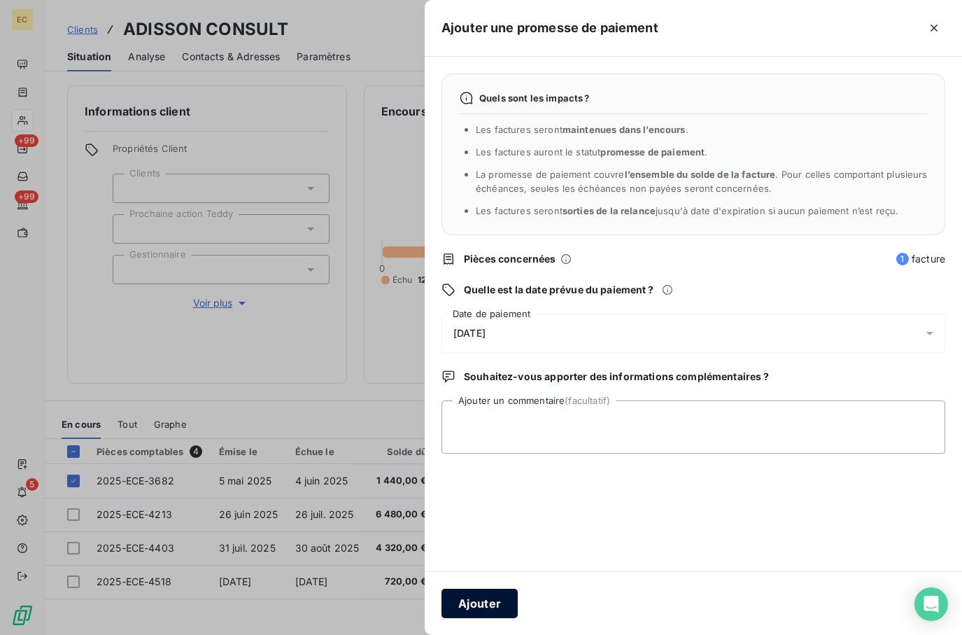
click at [486, 603] on button "Ajouter" at bounding box center [480, 602] width 76 height 29
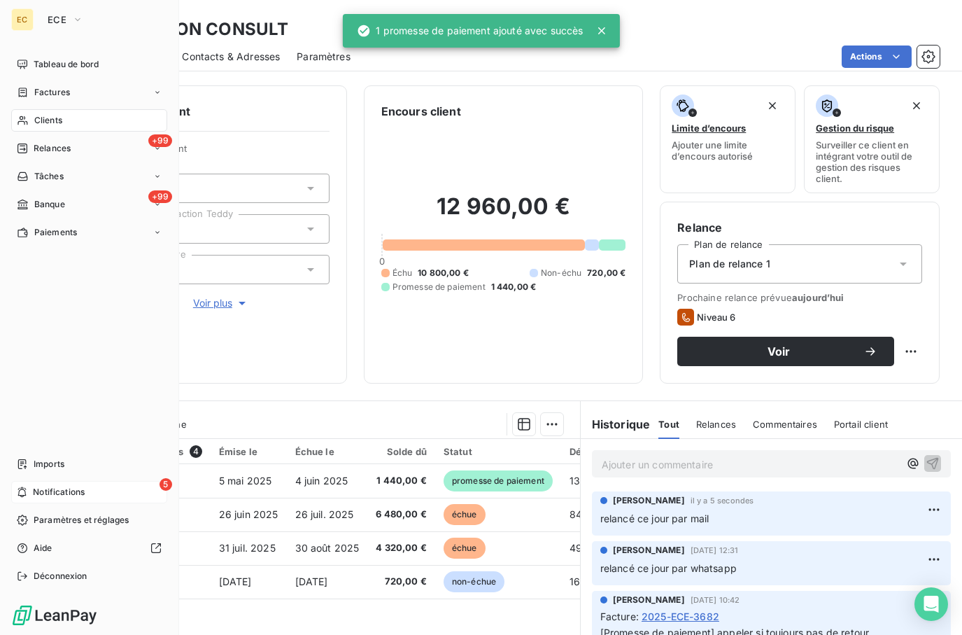
click at [73, 489] on span "Notifications" at bounding box center [59, 492] width 52 height 13
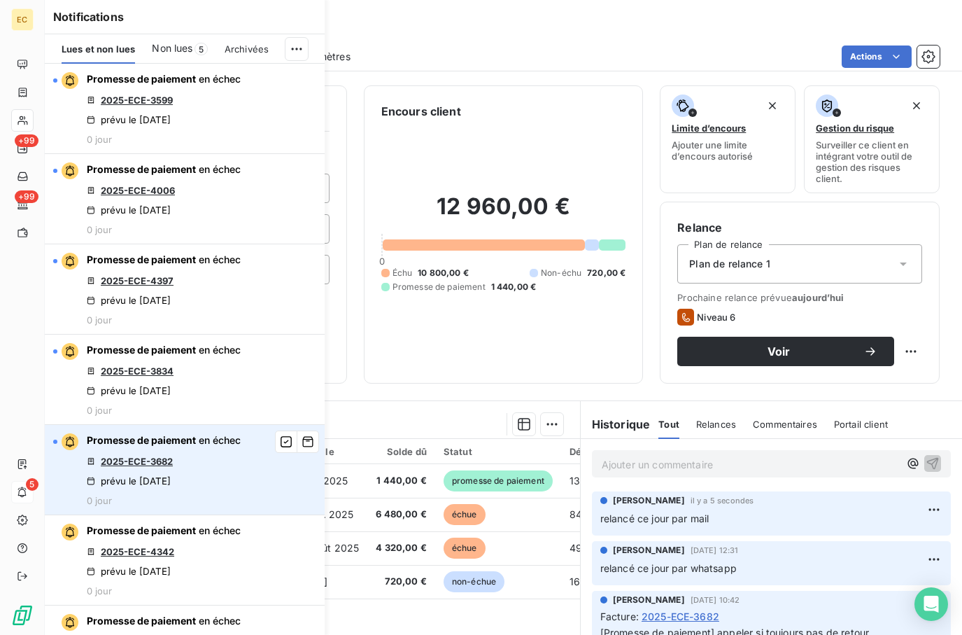
click at [150, 466] on link "2025-ECE-3682" at bounding box center [137, 460] width 72 height 11
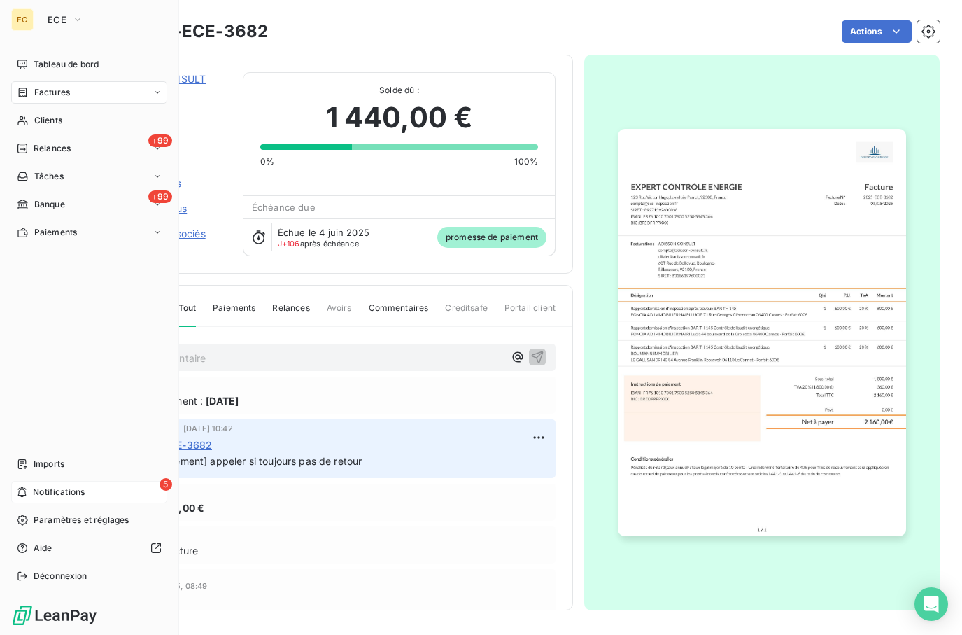
click at [36, 493] on div "5 Notifications" at bounding box center [89, 492] width 156 height 22
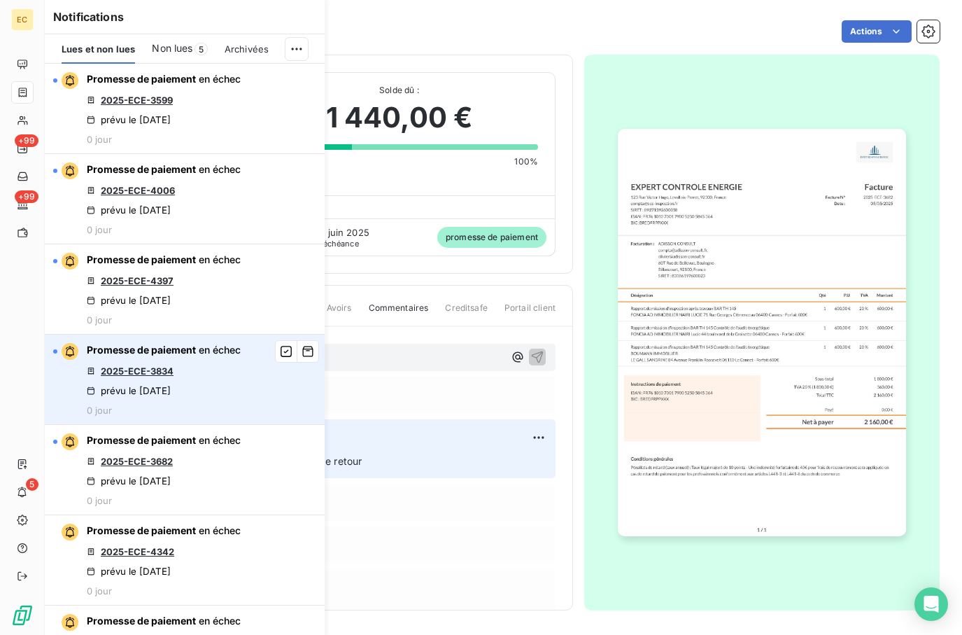
click at [148, 369] on link "2025-ECE-3834" at bounding box center [137, 370] width 73 height 11
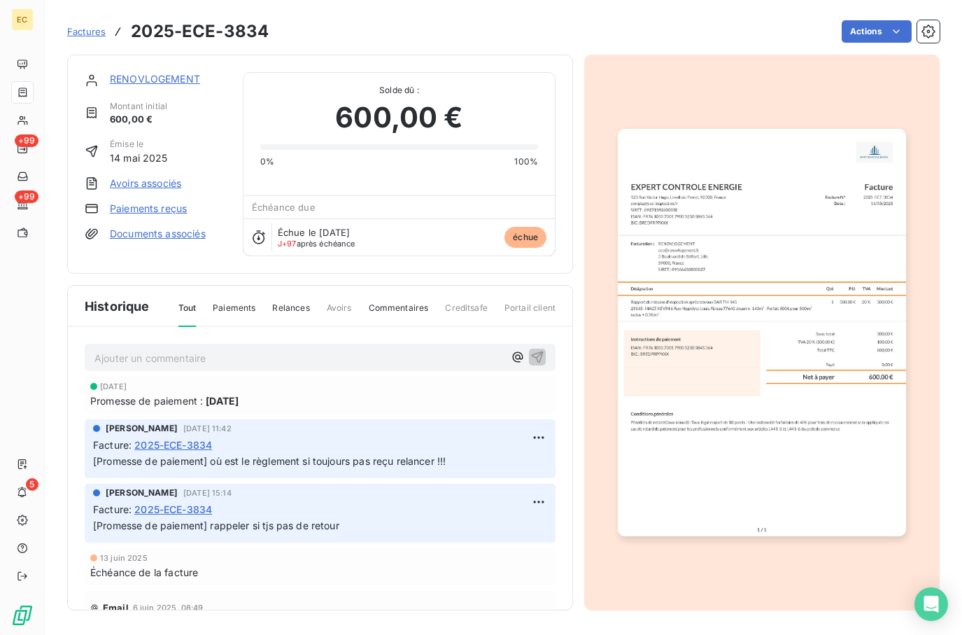
click at [174, 79] on link "RENOVLOGEMENT" at bounding box center [155, 79] width 90 height 12
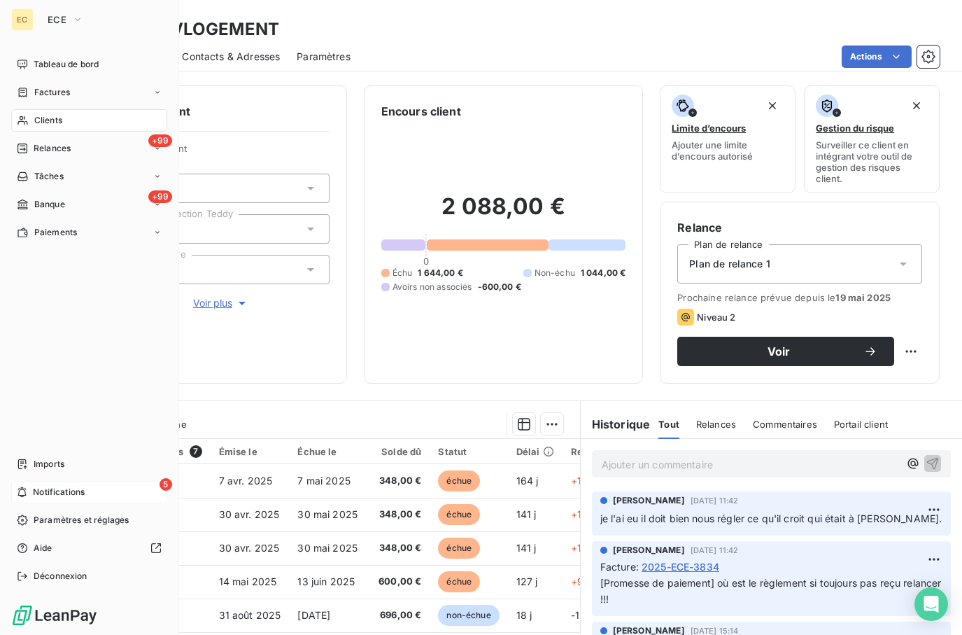
click at [76, 490] on span "Notifications" at bounding box center [59, 492] width 52 height 13
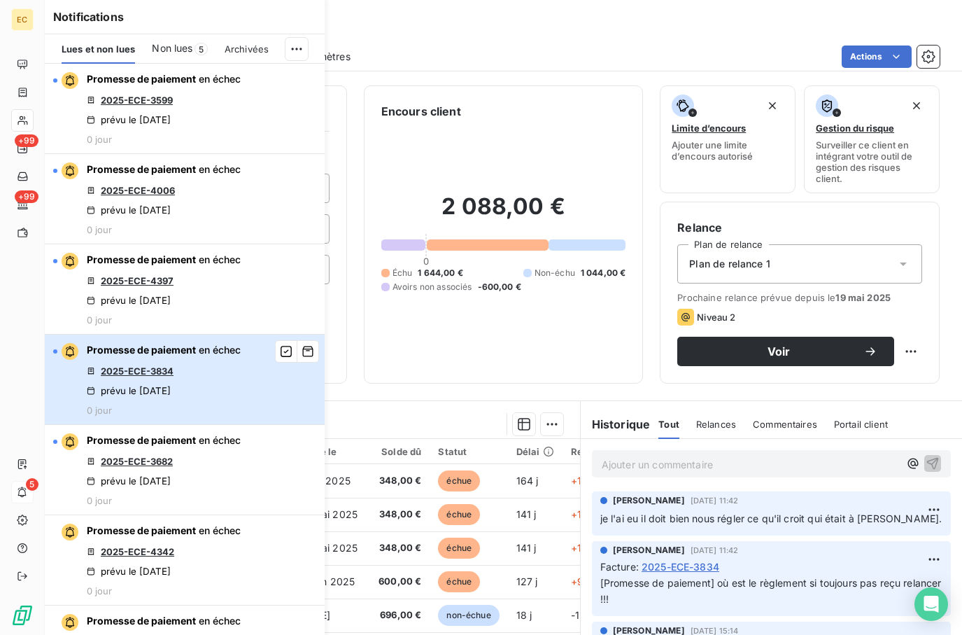
click at [197, 376] on div "Promesse de paiement en échec 2025-ECE-3834 prévu le 17 sept. 2025 0 jour" at bounding box center [164, 379] width 154 height 73
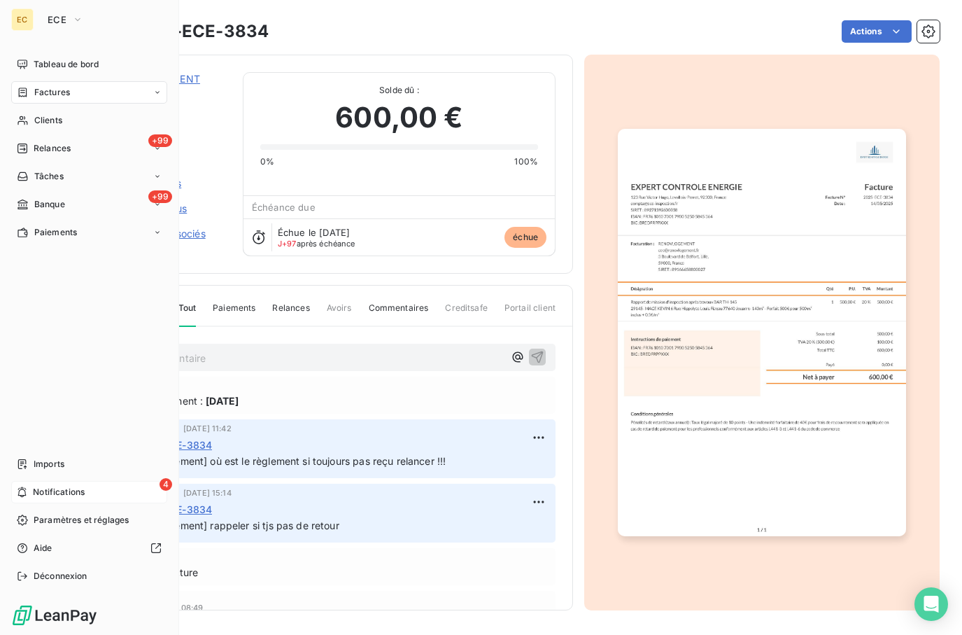
click at [78, 495] on span "Notifications" at bounding box center [59, 492] width 52 height 13
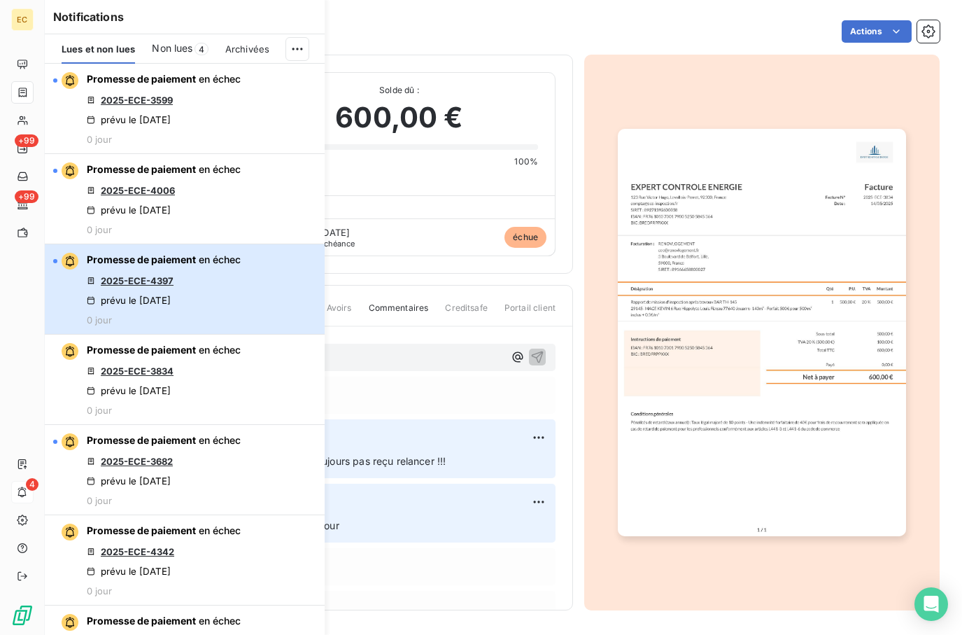
drag, startPoint x: 181, startPoint y: 295, endPoint x: 173, endPoint y: 298, distance: 8.2
click at [171, 295] on div "prévu le [DATE]" at bounding box center [129, 300] width 84 height 11
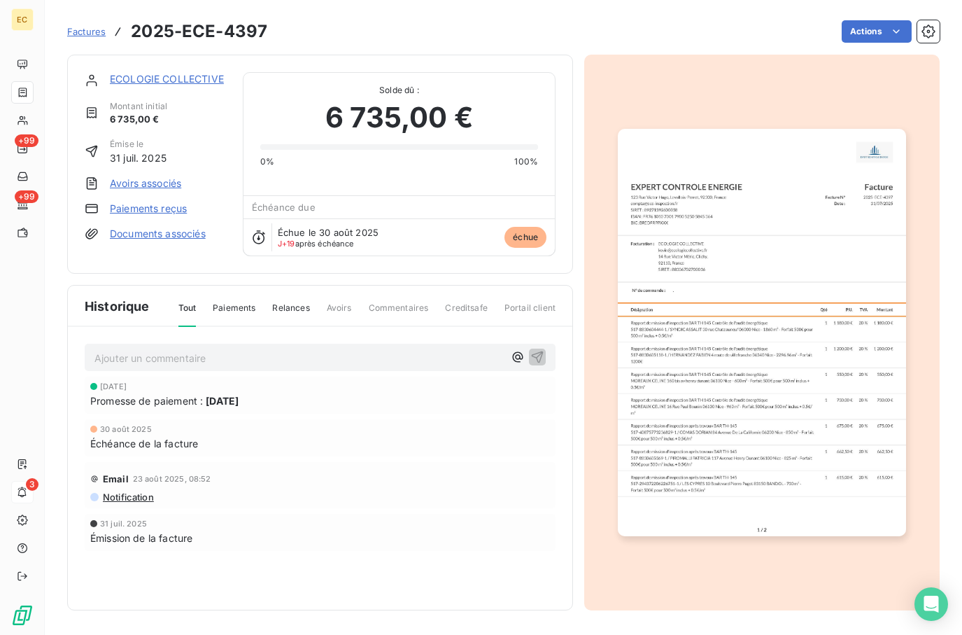
click at [178, 75] on link "ECOLOGIE COLLECTIVE" at bounding box center [167, 79] width 114 height 12
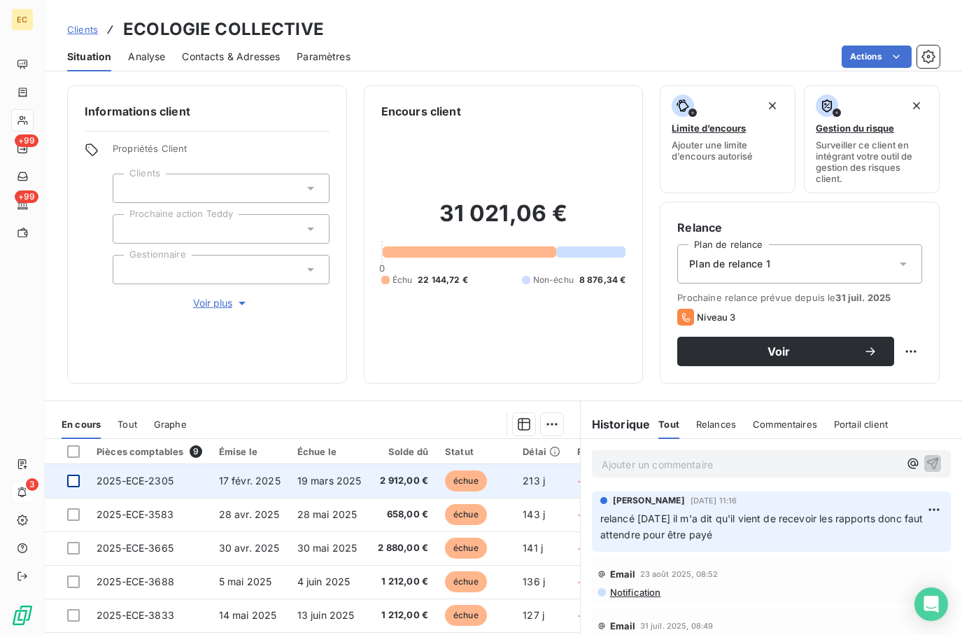
click at [76, 474] on div at bounding box center [73, 480] width 13 height 13
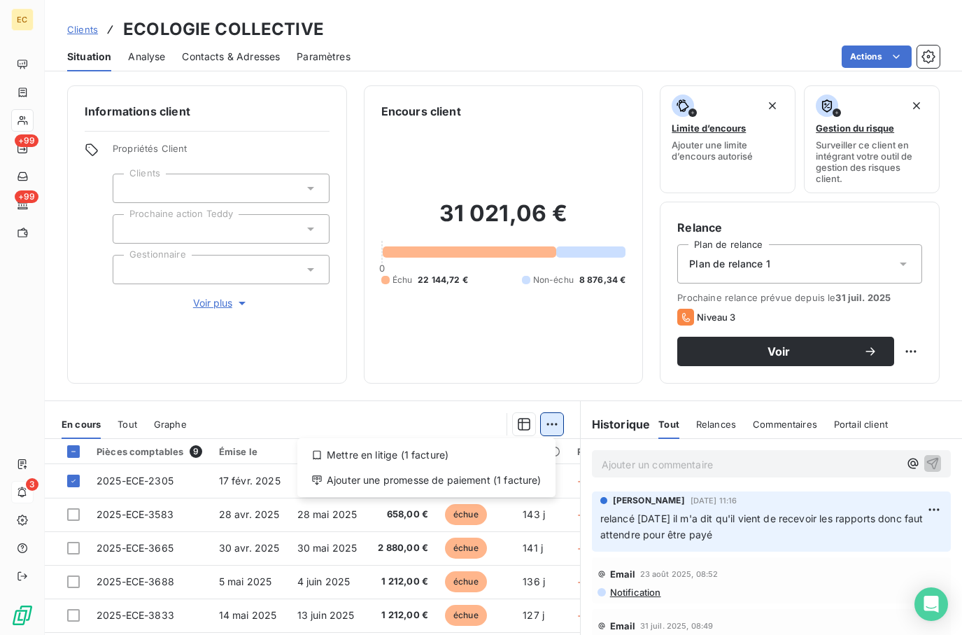
click at [553, 415] on html "EC +99 +99 3 Clients ECOLOGIE COLLECTIVE Situation Analyse Contacts & Adresses …" at bounding box center [481, 317] width 962 height 635
click at [510, 475] on div "Ajouter une promesse de paiement (1 facture)" at bounding box center [426, 480] width 247 height 22
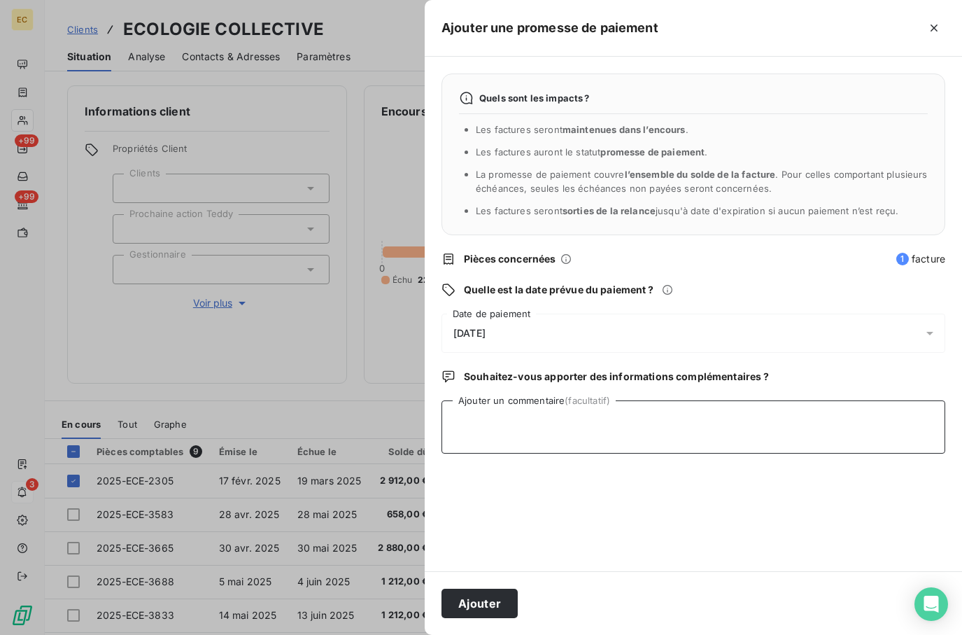
drag, startPoint x: 536, startPoint y: 416, endPoint x: 532, endPoint y: 396, distance: 20.0
click at [536, 413] on textarea "Ajouter un commentaire (facultatif)" at bounding box center [694, 426] width 504 height 53
click at [486, 328] on span "[DATE]" at bounding box center [469, 332] width 32 height 11
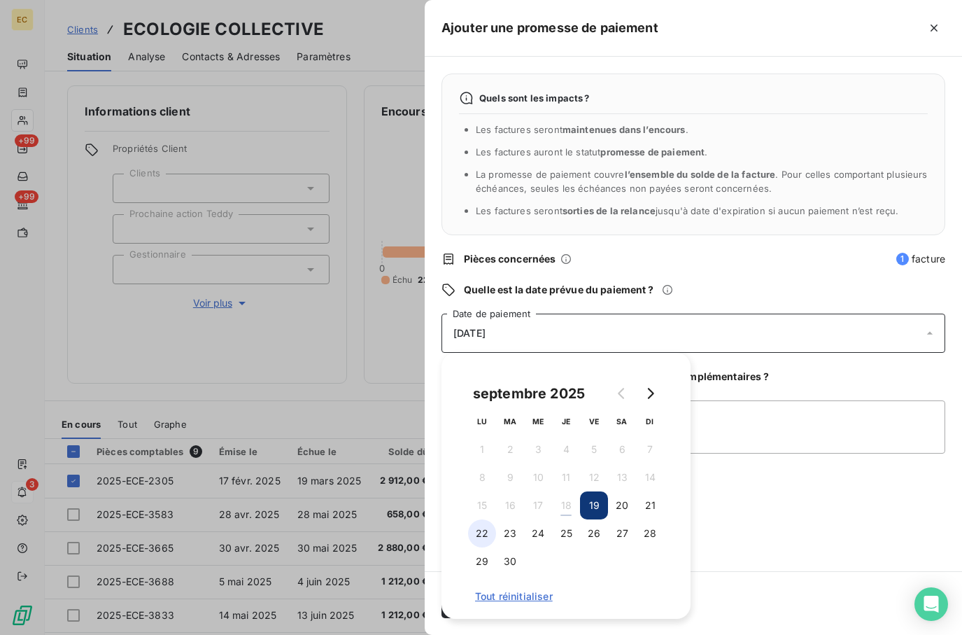
click at [485, 534] on button "22" at bounding box center [482, 533] width 28 height 28
click at [817, 533] on div "Quels sont les impacts ? Les factures seront maintenues dans l’encours . Les fa…" at bounding box center [693, 314] width 537 height 514
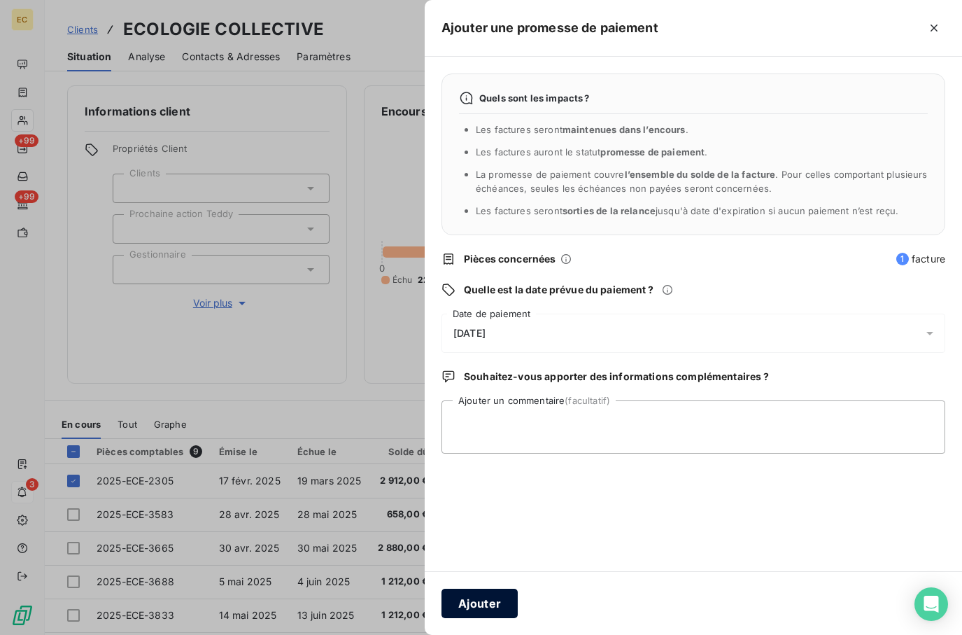
click at [497, 606] on button "Ajouter" at bounding box center [480, 602] width 76 height 29
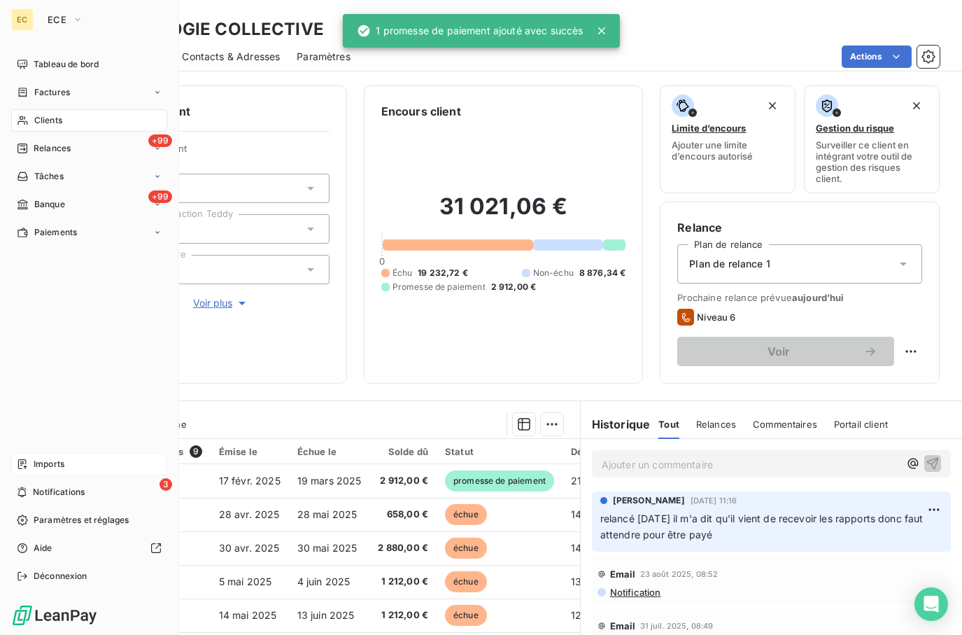
drag, startPoint x: 99, startPoint y: 495, endPoint x: 145, endPoint y: 455, distance: 61.0
click at [99, 495] on div "3 Notifications" at bounding box center [89, 492] width 156 height 22
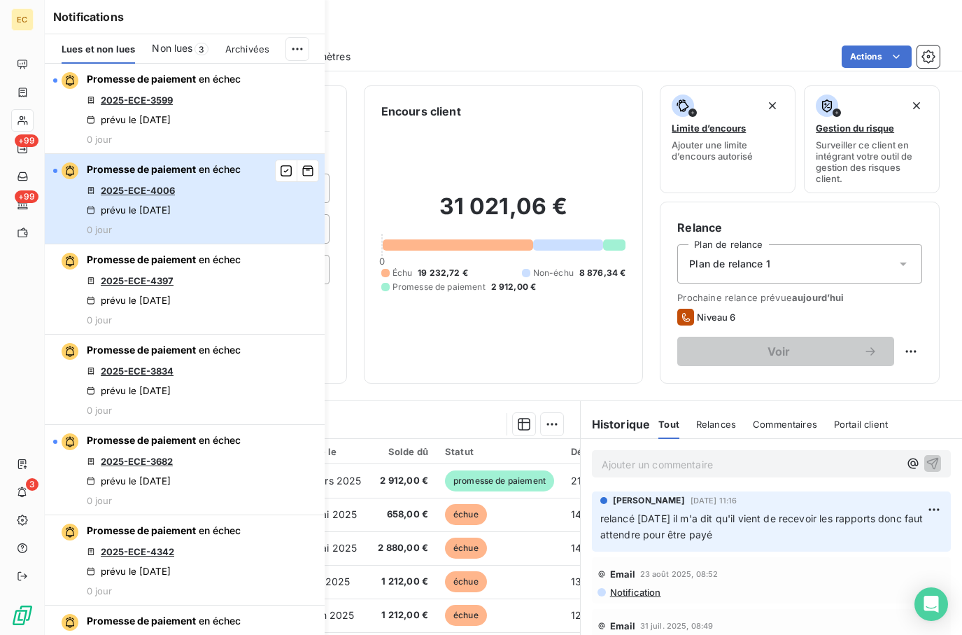
click at [192, 201] on div "Promesse de paiement en échec 2025-ECE-4006 prévu le 17 sept. 2025 0 jour" at bounding box center [164, 198] width 154 height 73
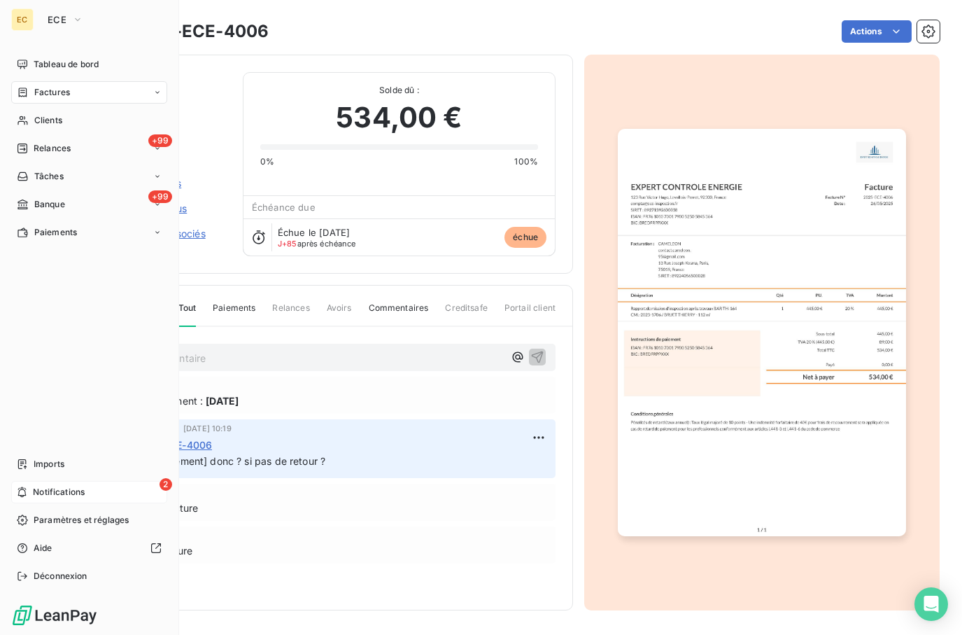
click at [50, 484] on div "2 Notifications" at bounding box center [89, 492] width 156 height 22
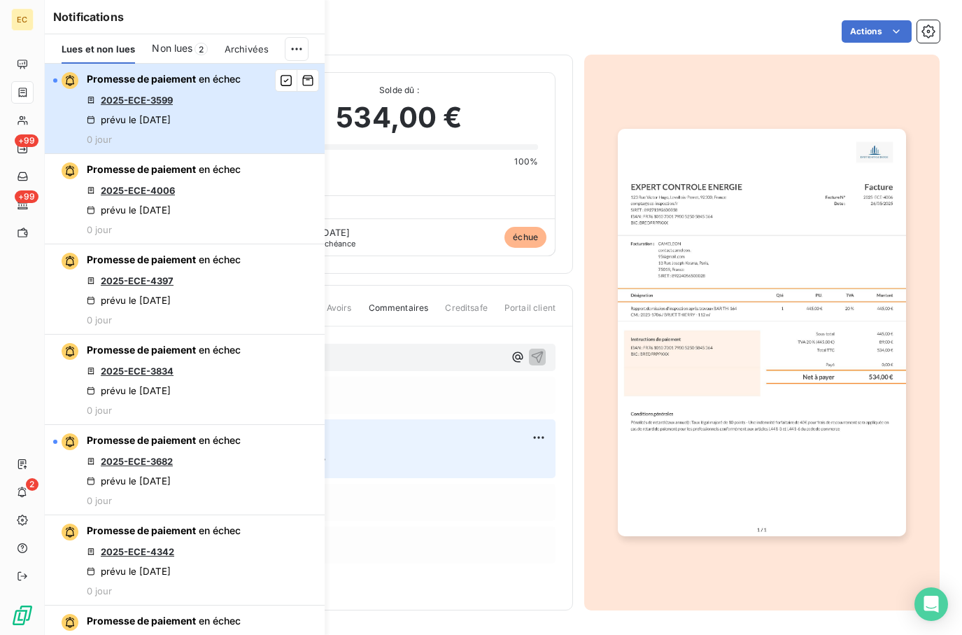
click at [158, 90] on div "Promesse de paiement en échec 2025-ECE-3599 prévu le 17 sept. 2025 0 jour" at bounding box center [164, 108] width 154 height 73
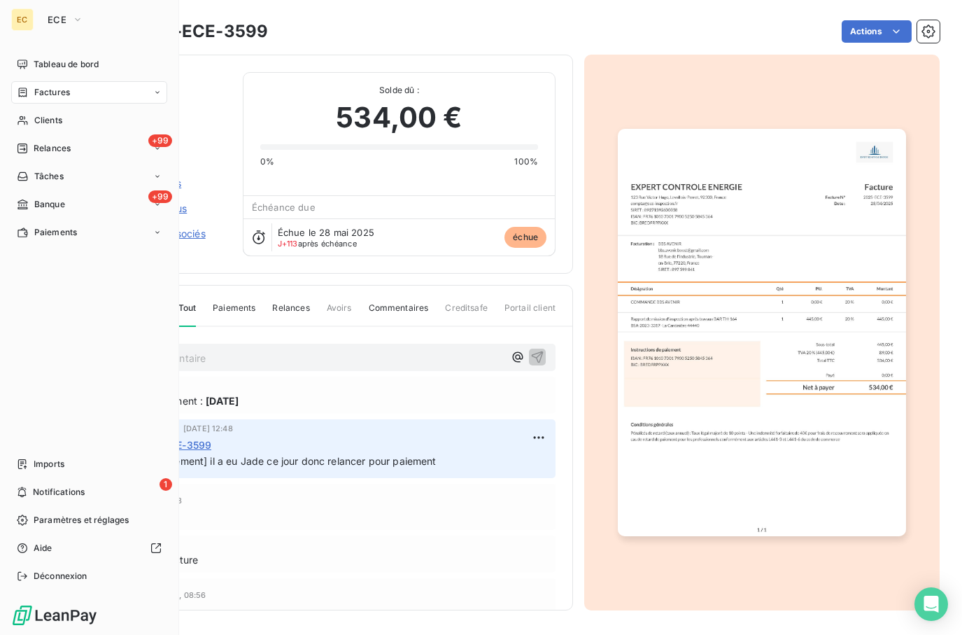
click at [29, 479] on nav "Imports 1 Notifications Paramètres et réglages Aide Déconnexion" at bounding box center [89, 520] width 156 height 134
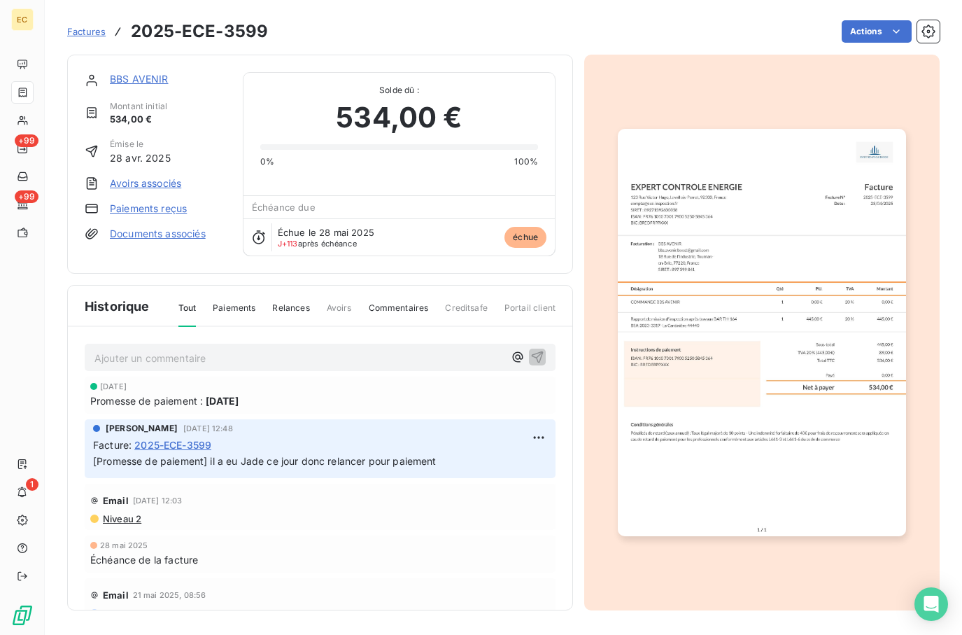
drag, startPoint x: 147, startPoint y: 77, endPoint x: 751, endPoint y: 8, distance: 608.4
click at [148, 77] on link "BBS AVENIR" at bounding box center [139, 79] width 59 height 12
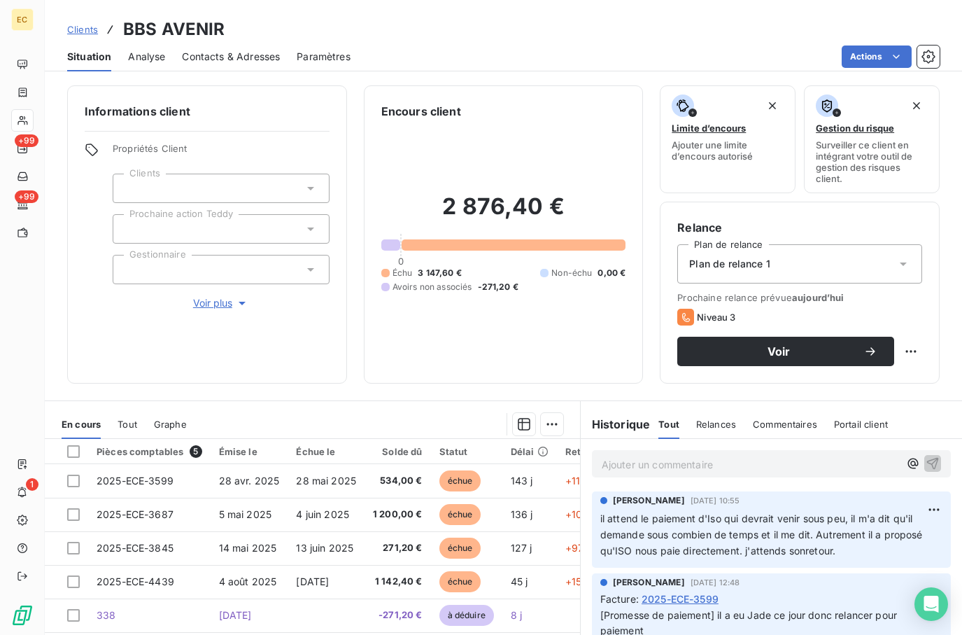
click at [79, 22] on link "Clients" at bounding box center [82, 29] width 31 height 14
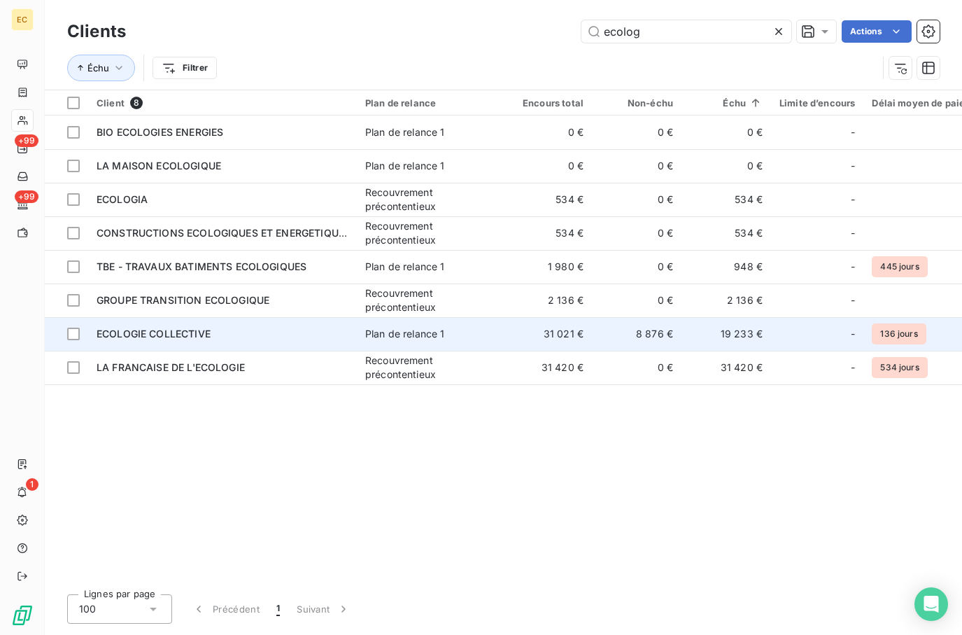
type input "ecolog"
click at [246, 322] on td "ECOLOGIE COLLECTIVE" at bounding box center [222, 334] width 269 height 34
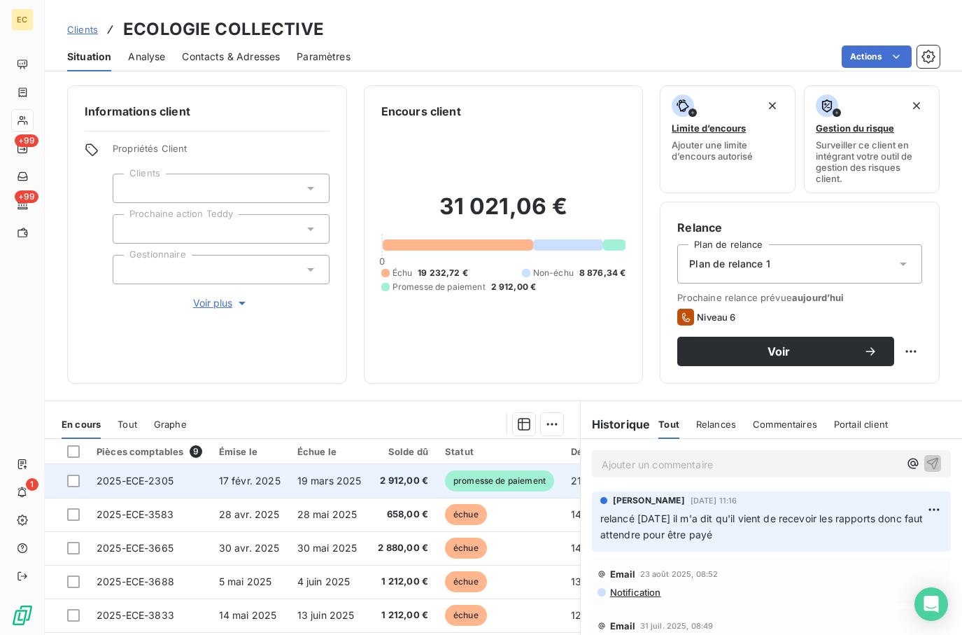
click at [73, 476] on div at bounding box center [73, 480] width 13 height 13
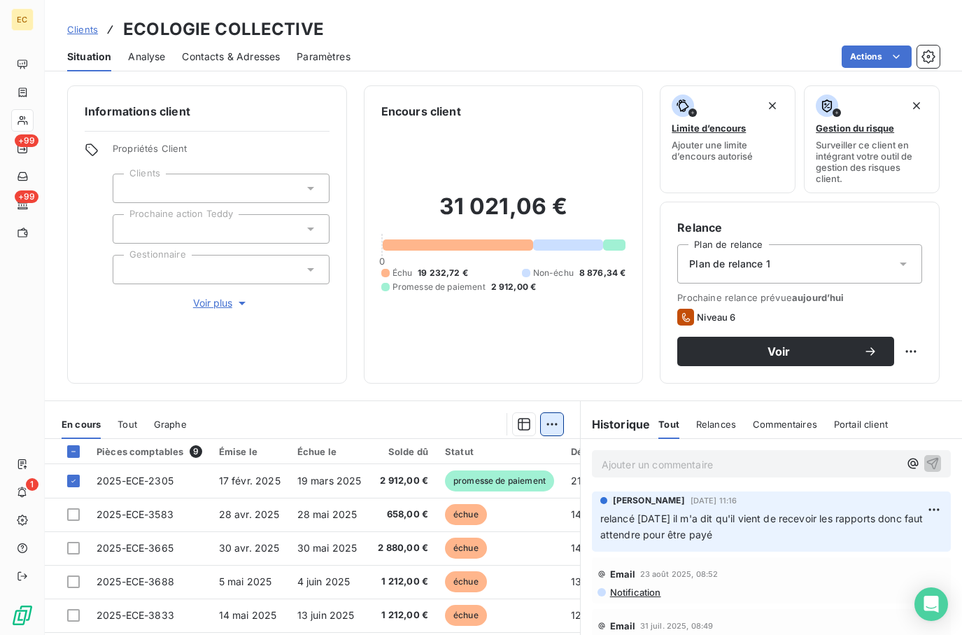
click at [538, 428] on html "EC +99 +99 1 Clients ECOLOGIE COLLECTIVE Situation Analyse Contacts & Adresses …" at bounding box center [481, 317] width 962 height 635
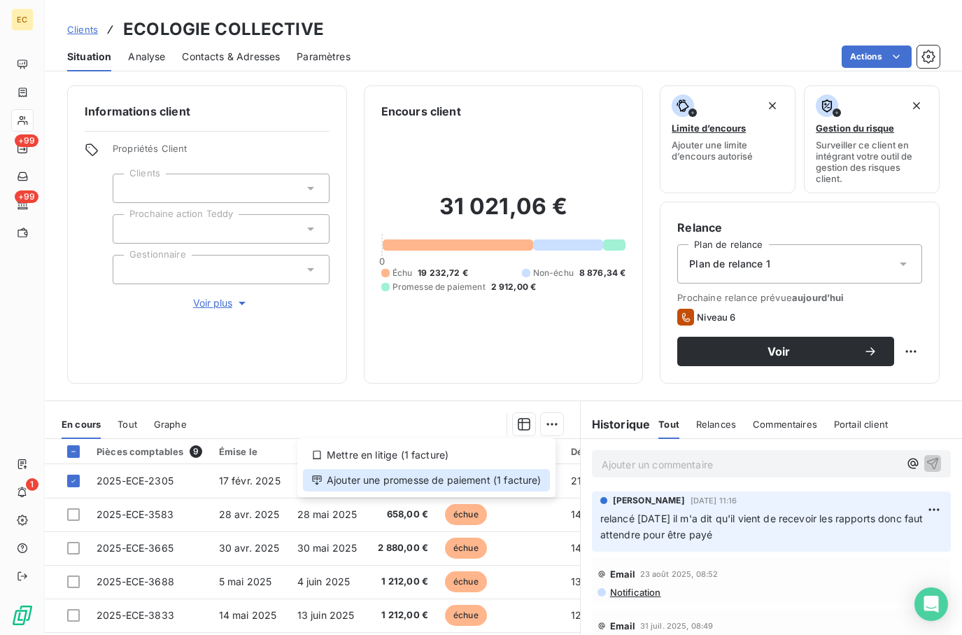
click at [502, 474] on div "Ajouter une promesse de paiement (1 facture)" at bounding box center [426, 480] width 247 height 22
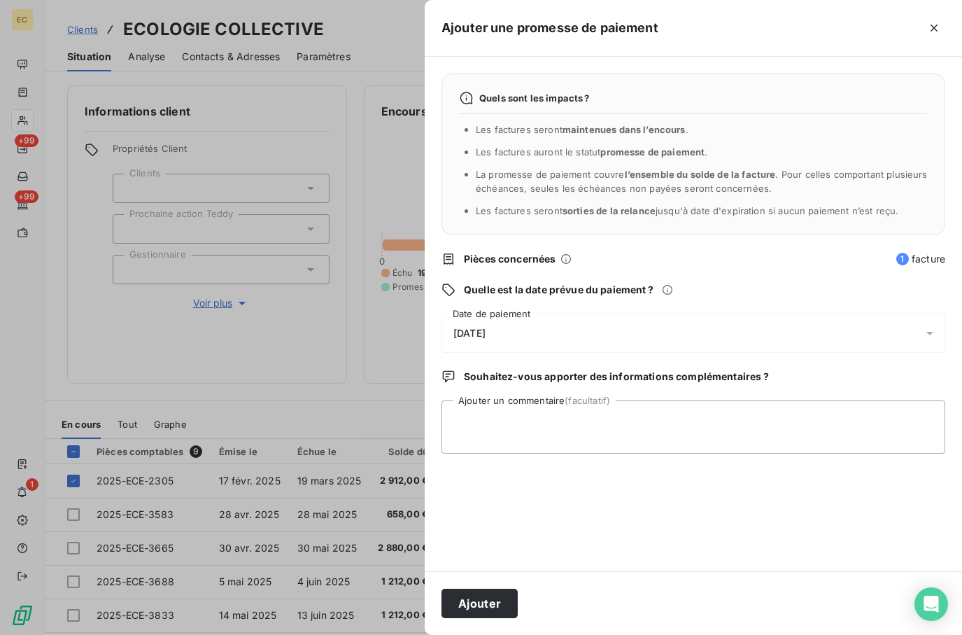
click at [508, 324] on div "[DATE]" at bounding box center [694, 332] width 504 height 39
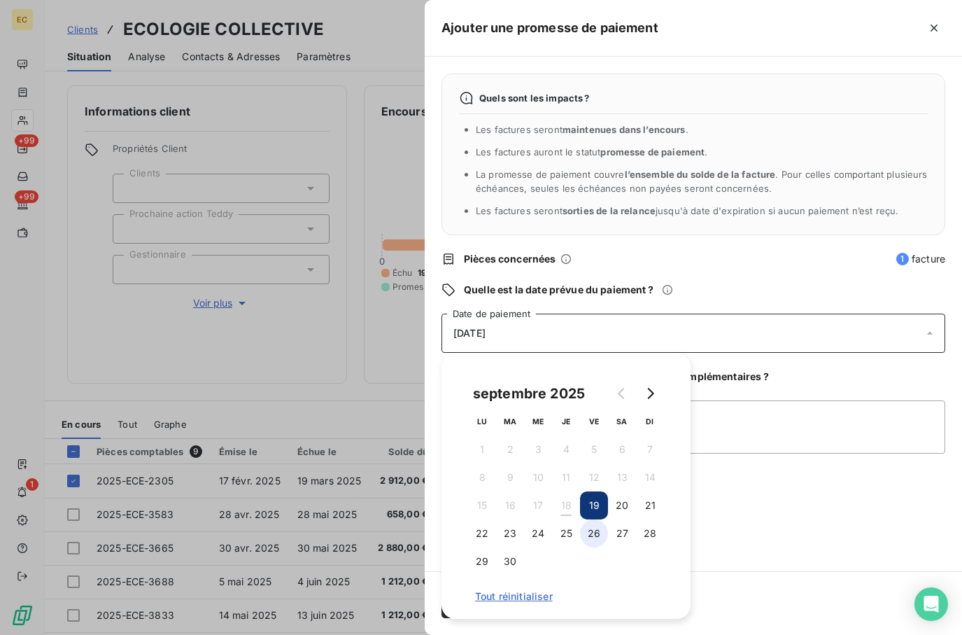
click at [591, 530] on button "26" at bounding box center [594, 533] width 28 height 28
drag, startPoint x: 784, startPoint y: 532, endPoint x: 730, endPoint y: 460, distance: 89.4
click at [784, 531] on div "Quels sont les impacts ? Les factures seront maintenues dans l’encours . Les fa…" at bounding box center [693, 314] width 537 height 514
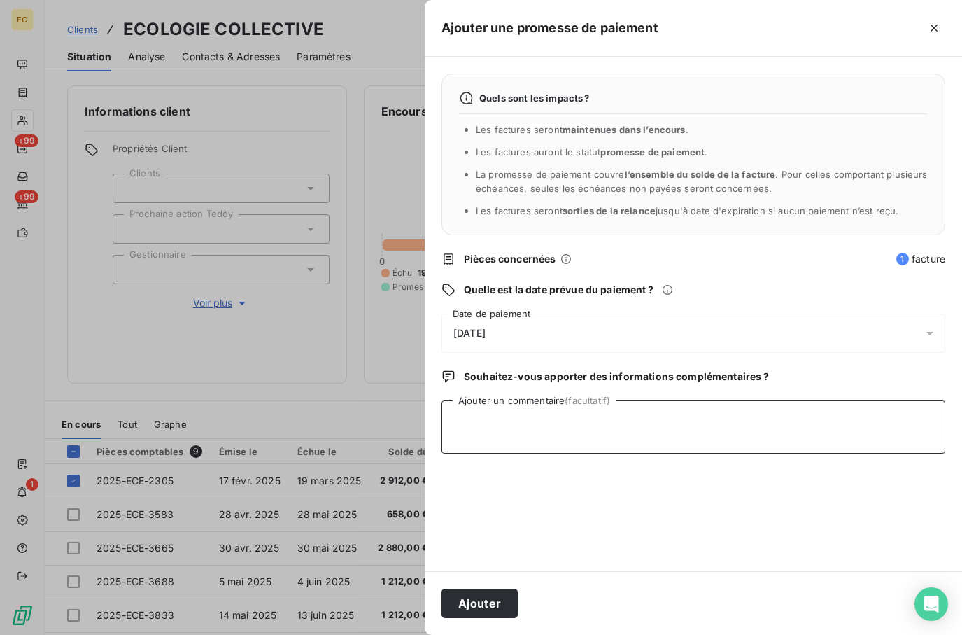
click at [707, 441] on textarea "Ajouter un commentaire (facultatif)" at bounding box center [694, 426] width 504 height 53
drag, startPoint x: 656, startPoint y: 420, endPoint x: 618, endPoint y: 414, distance: 38.2
click at [656, 420] on textarea "il m'a dit 16k" at bounding box center [694, 426] width 504 height 53
type textarea "il m'a dit 16k vendredi prochain"
click at [476, 594] on button "Ajouter" at bounding box center [480, 602] width 76 height 29
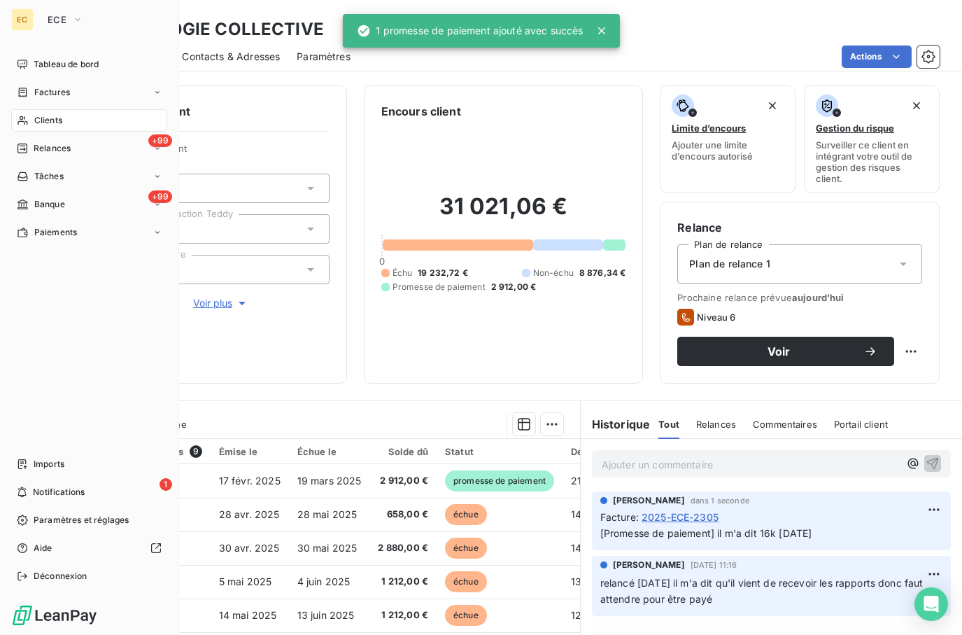
click at [74, 122] on div "Clients" at bounding box center [89, 120] width 156 height 22
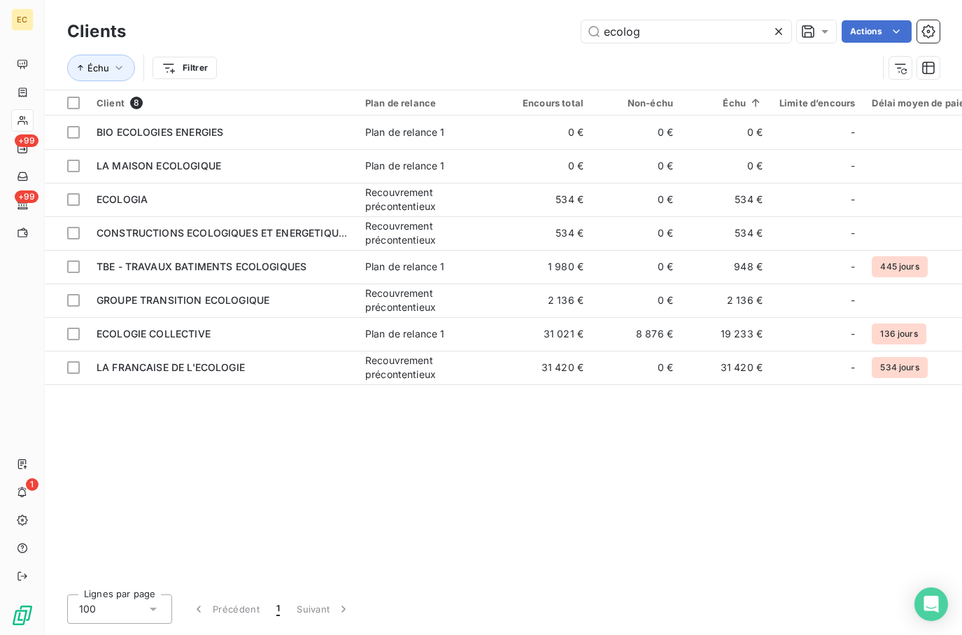
drag, startPoint x: 604, startPoint y: 29, endPoint x: 432, endPoint y: 17, distance: 171.8
click at [432, 17] on div "Clients ecolog Actions" at bounding box center [503, 31] width 873 height 29
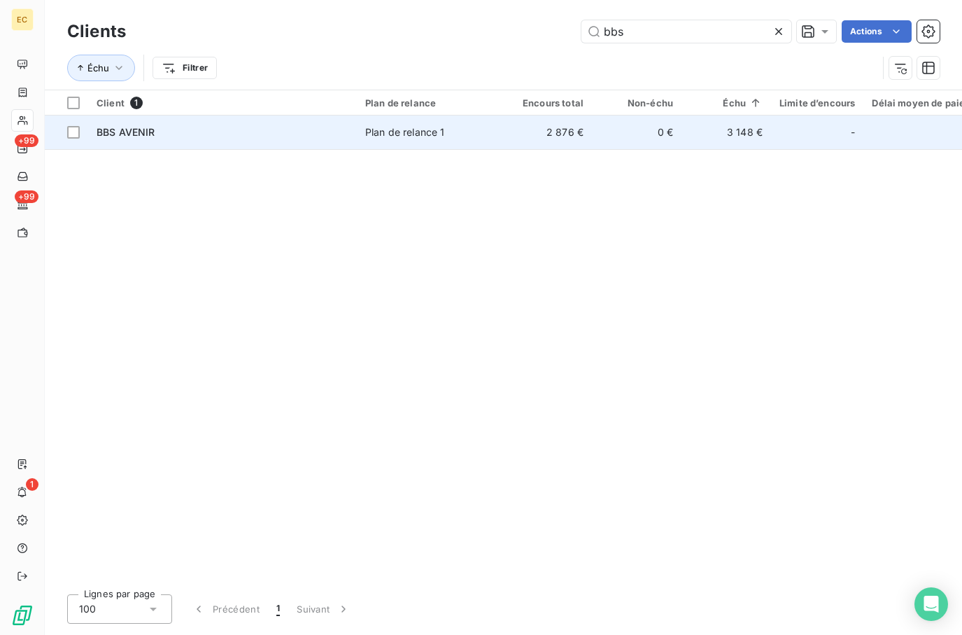
type input "bbs"
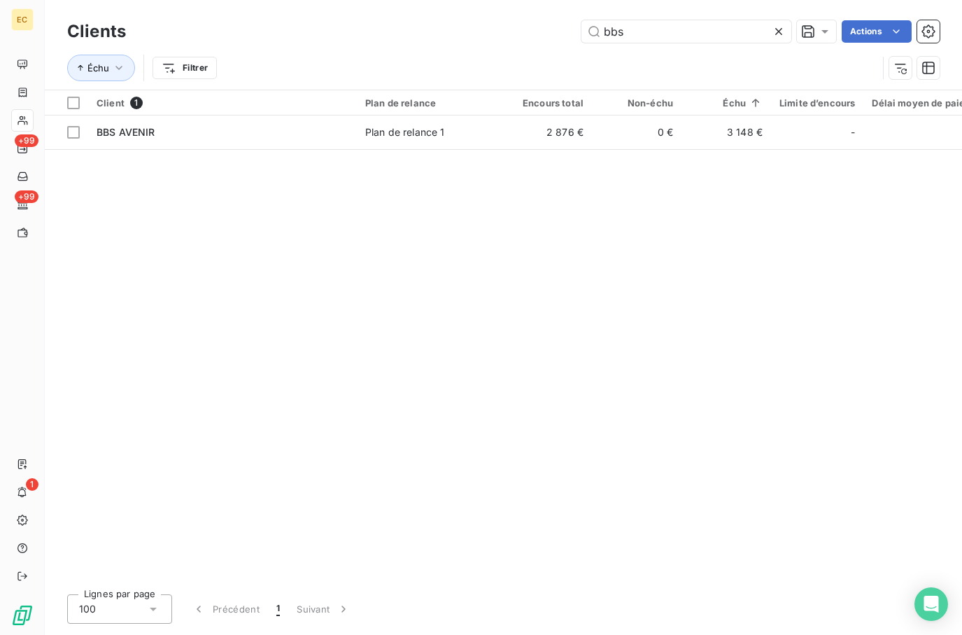
drag, startPoint x: 239, startPoint y: 137, endPoint x: 404, endPoint y: 238, distance: 193.4
click at [241, 137] on div "BBS AVENIR" at bounding box center [223, 132] width 252 height 14
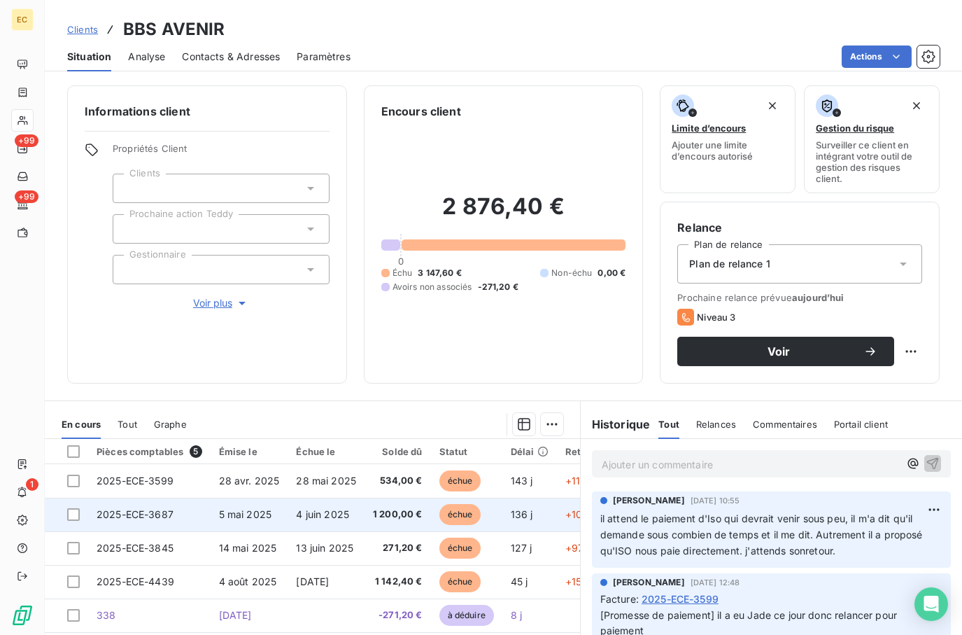
drag, startPoint x: 79, startPoint y: 513, endPoint x: 90, endPoint y: 511, distance: 11.4
click at [79, 513] on div at bounding box center [73, 514] width 13 height 13
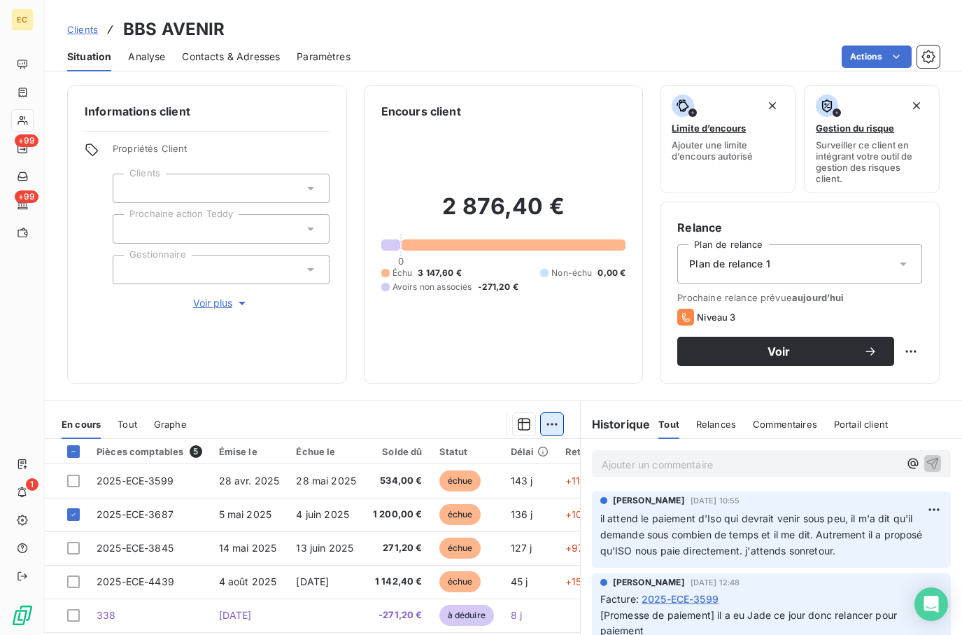
click at [549, 424] on html "EC +99 +99 1 Clients BBS AVENIR Situation Analyse Contacts & Adresses Paramètre…" at bounding box center [481, 317] width 962 height 635
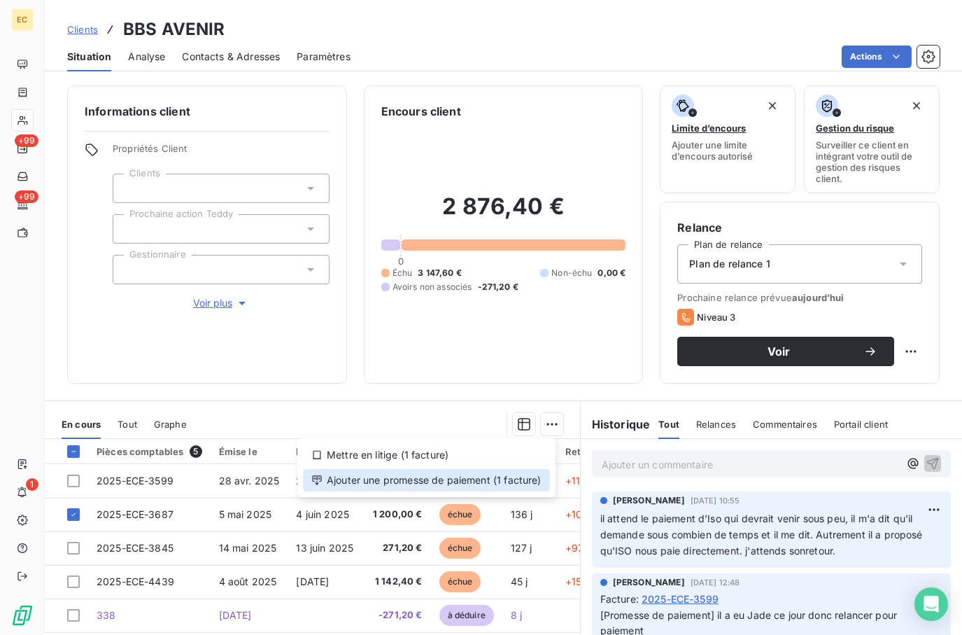
click at [507, 474] on div "Ajouter une promesse de paiement (1 facture)" at bounding box center [426, 480] width 247 height 22
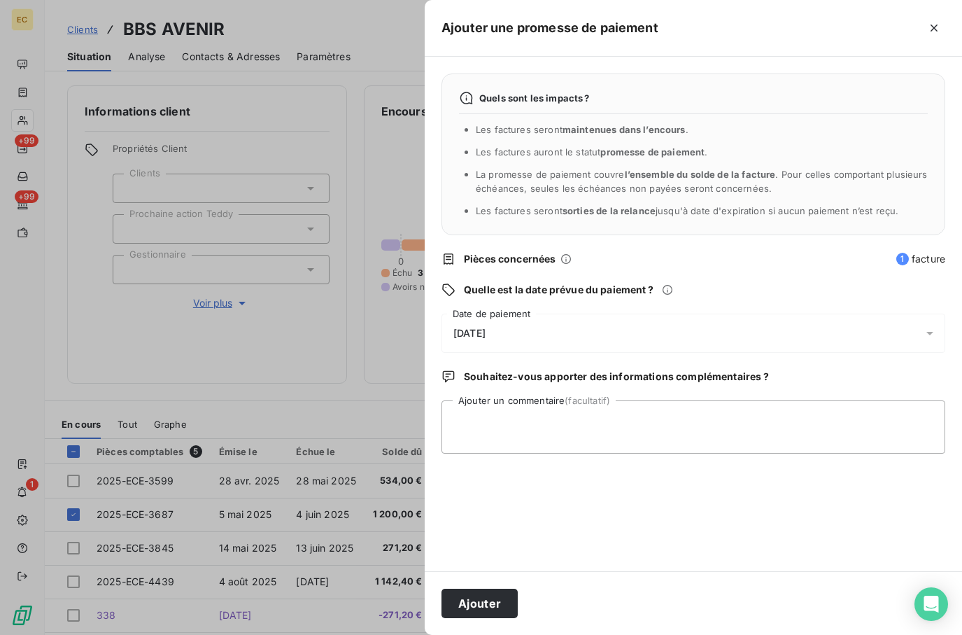
click at [479, 341] on div "[DATE]" at bounding box center [694, 332] width 504 height 39
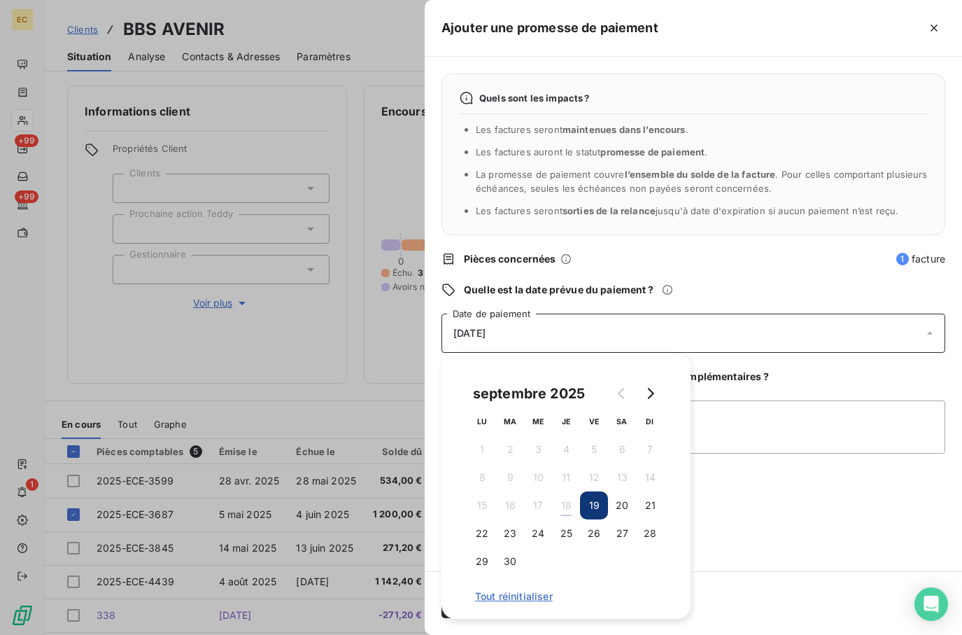
drag, startPoint x: 474, startPoint y: 537, endPoint x: 665, endPoint y: 538, distance: 190.3
click at [476, 538] on button "22" at bounding box center [482, 533] width 28 height 28
drag, startPoint x: 761, startPoint y: 537, endPoint x: 705, endPoint y: 536, distance: 56.0
click at [757, 536] on div "Quels sont les impacts ? Les factures seront maintenues dans l’encours . Les fa…" at bounding box center [693, 314] width 537 height 514
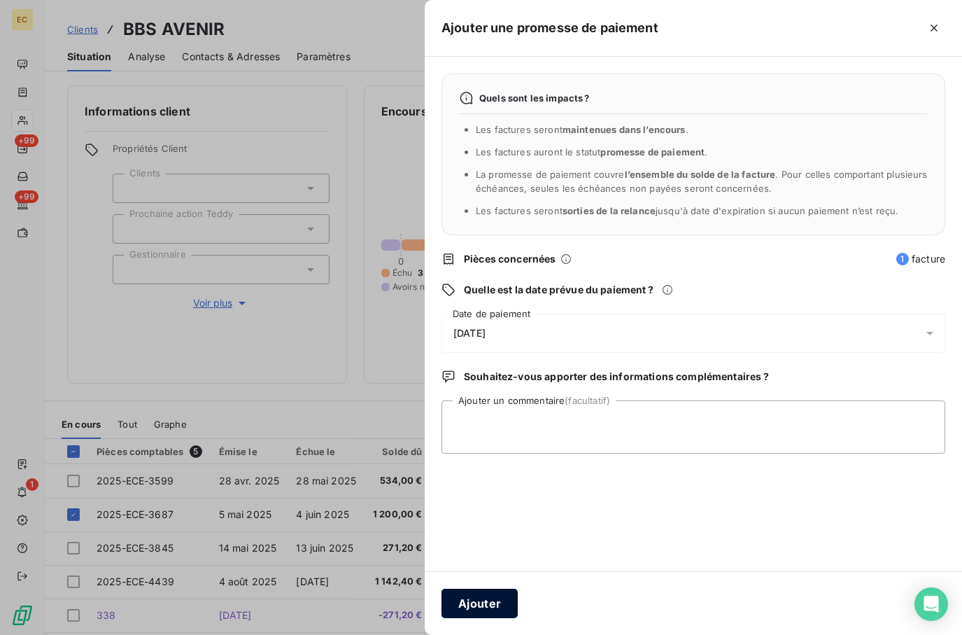
click at [482, 610] on button "Ajouter" at bounding box center [480, 602] width 76 height 29
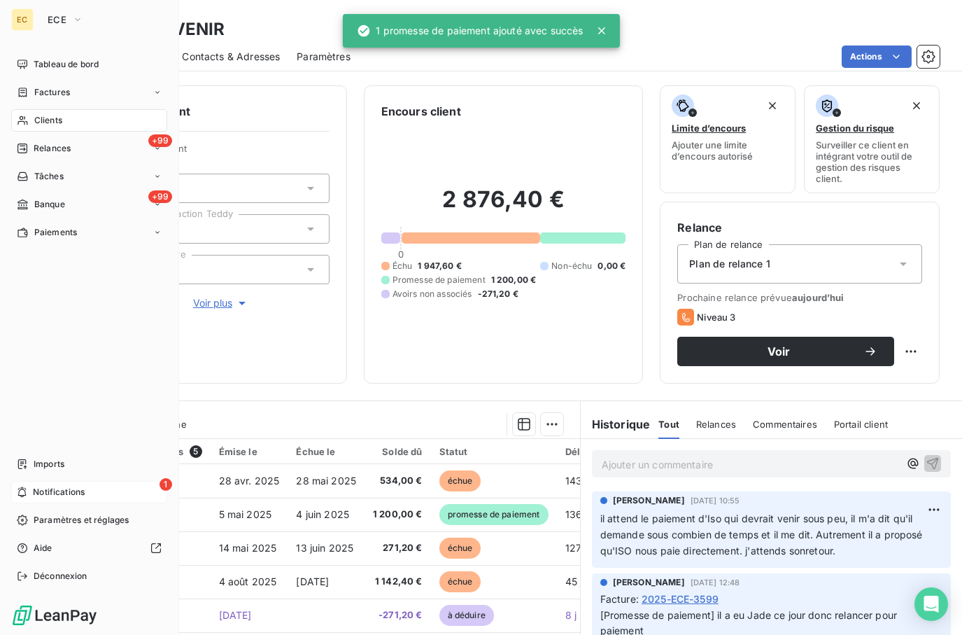
click at [85, 488] on span "Notifications" at bounding box center [59, 492] width 52 height 13
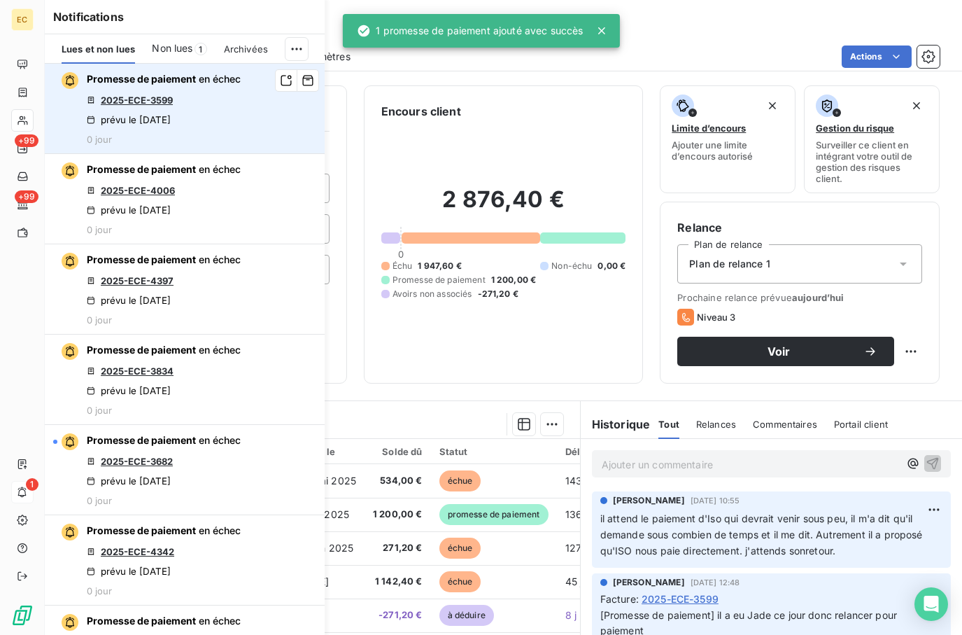
click at [152, 98] on link "2025-ECE-3599" at bounding box center [137, 99] width 72 height 11
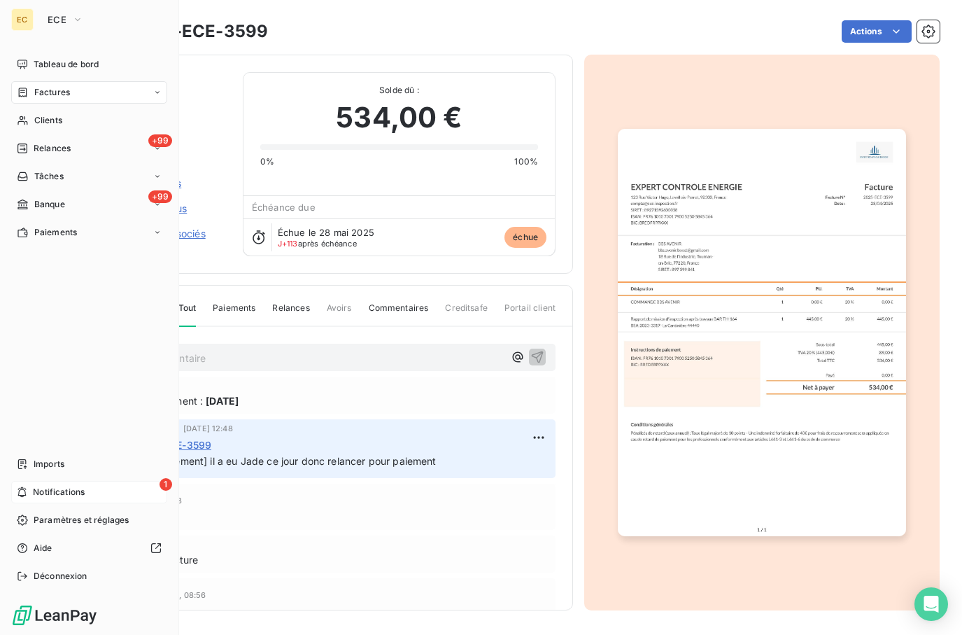
drag, startPoint x: 30, startPoint y: 494, endPoint x: 84, endPoint y: 483, distance: 54.9
click at [36, 491] on div "1 Notifications" at bounding box center [89, 492] width 156 height 22
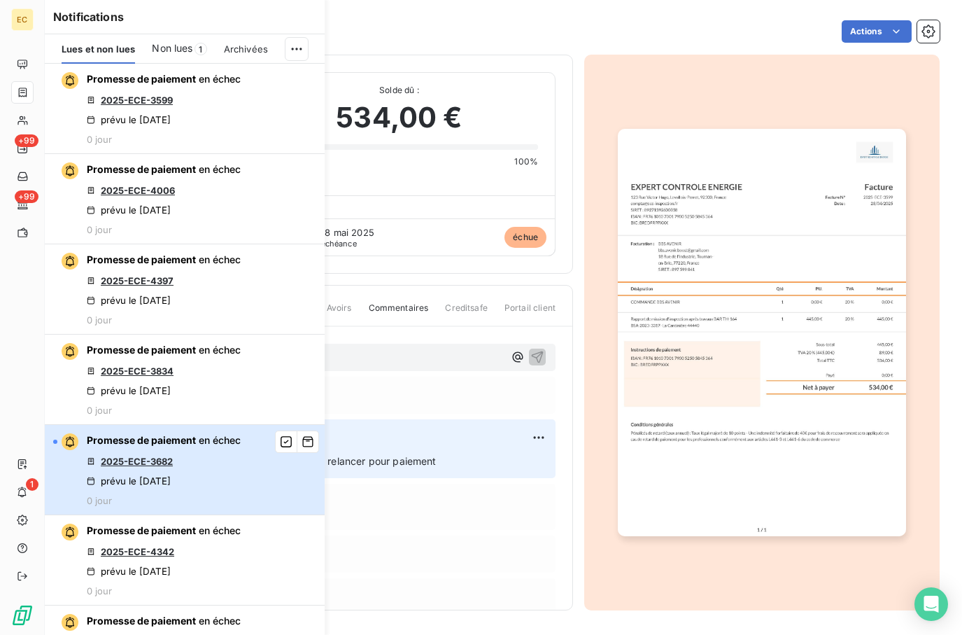
drag, startPoint x: 192, startPoint y: 462, endPoint x: 172, endPoint y: 461, distance: 20.3
click at [192, 462] on div "Promesse de paiement en échec 2025-ECE-3682 prévu le [DATE] 0 jour" at bounding box center [164, 469] width 154 height 73
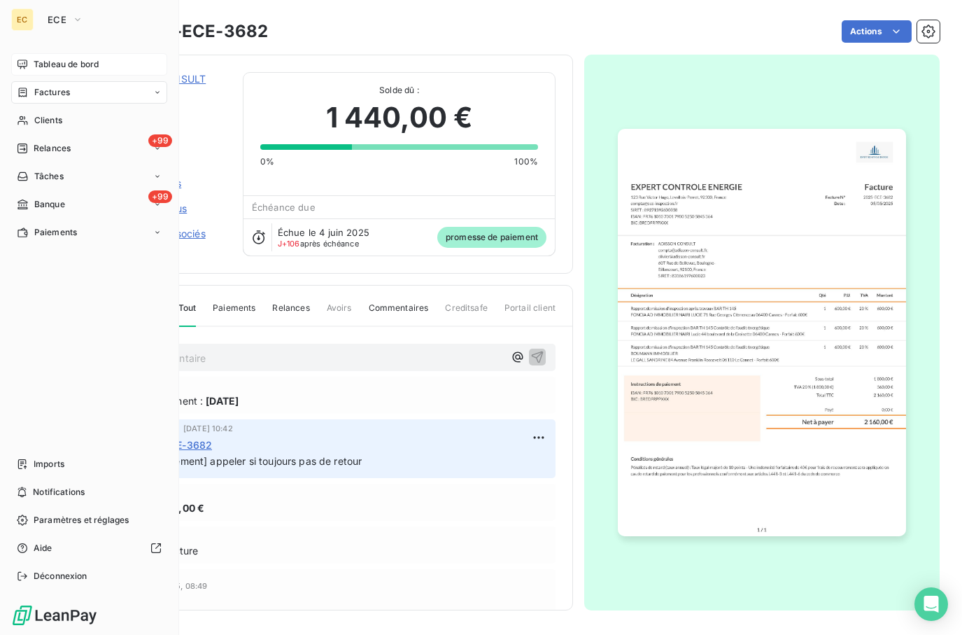
click at [66, 61] on span "Tableau de bord" at bounding box center [66, 64] width 65 height 13
